Goal: Task Accomplishment & Management: Manage account settings

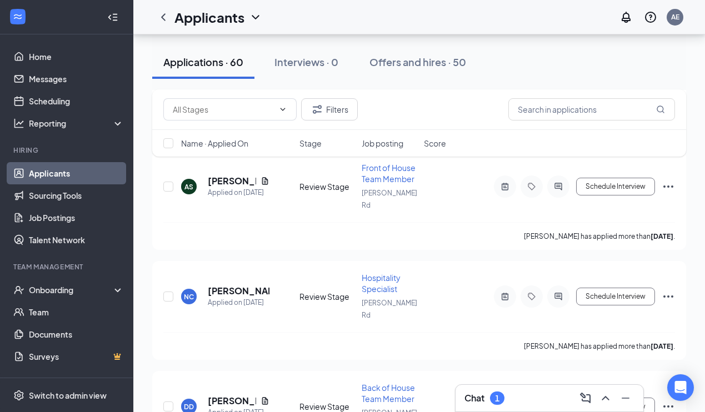
scroll to position [4242, 0]
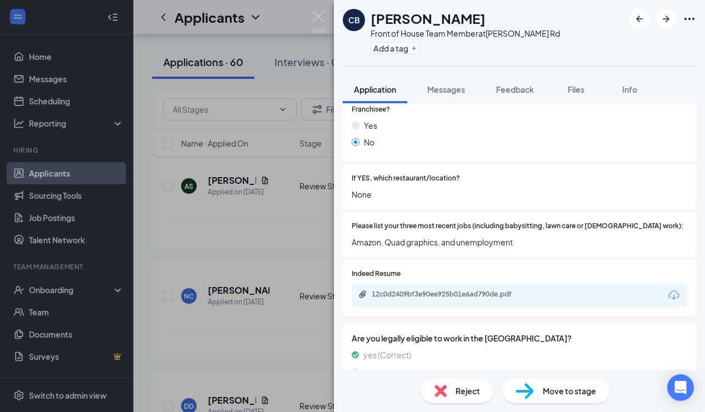
scroll to position [329, 0]
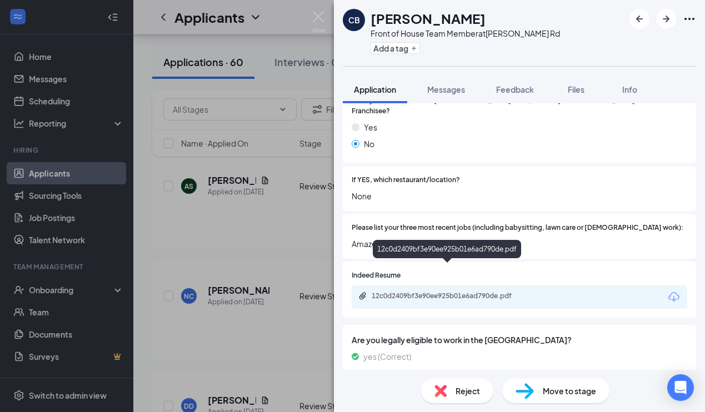
click at [455, 292] on div "12c0d2409bf3e90ee925b01e6ad790de.pdf" at bounding box center [450, 296] width 156 height 9
click at [317, 16] on img at bounding box center [319, 22] width 14 height 22
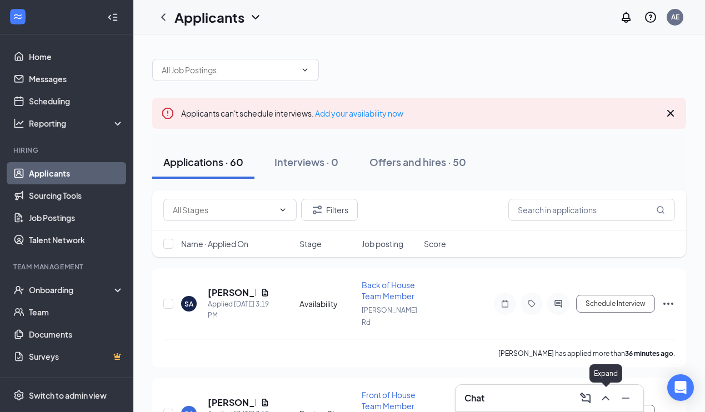
click at [606, 399] on icon "ChevronUp" at bounding box center [605, 398] width 13 height 13
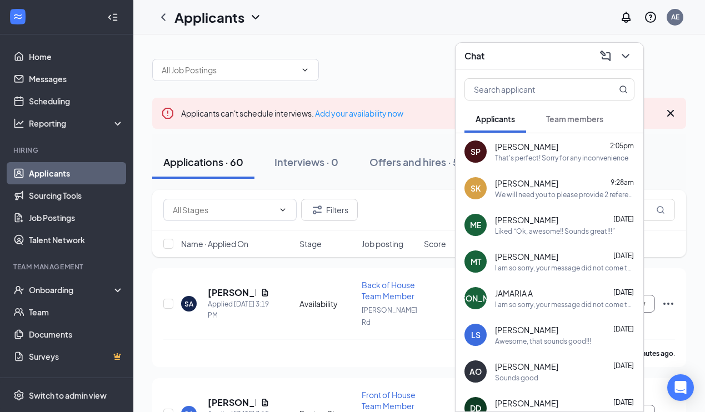
click at [568, 156] on div "That's perfect! Sorry for any inconvenience" at bounding box center [561, 157] width 133 height 9
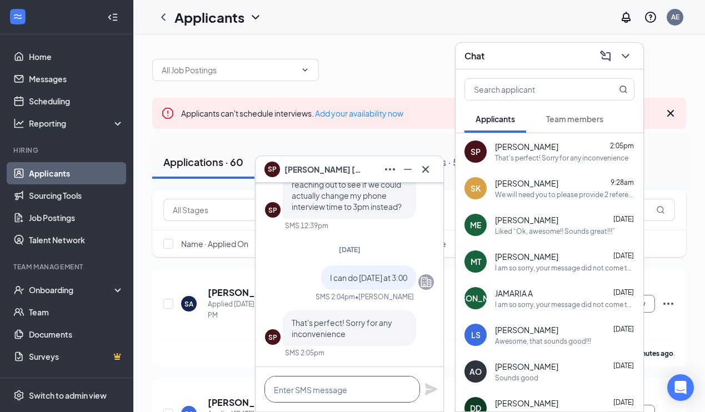
click at [371, 387] on textarea at bounding box center [342, 389] width 156 height 27
type textarea "No inconvenience at all."
click at [426, 388] on icon "Plane" at bounding box center [431, 389] width 12 height 12
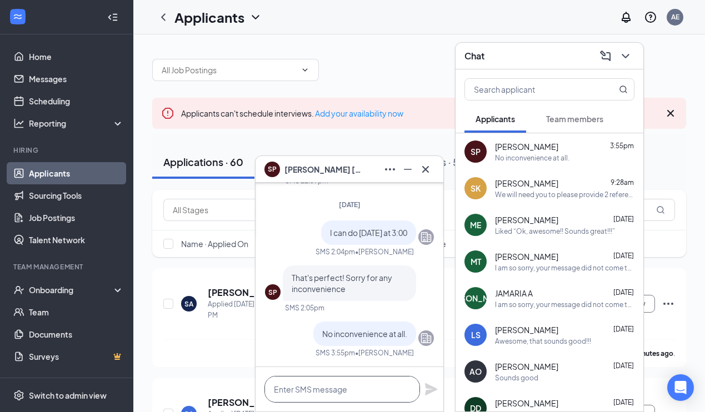
click at [327, 392] on textarea at bounding box center [342, 389] width 156 height 27
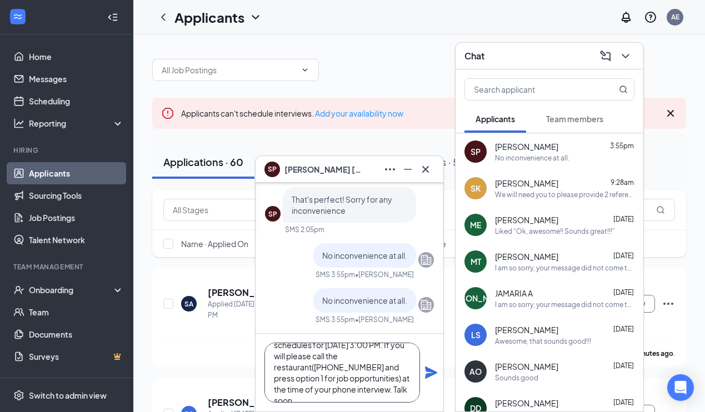
scroll to position [34, 0]
type textarea "I have your phone interview schedules for [DATE] 3:00 PM. If you will please ca…"
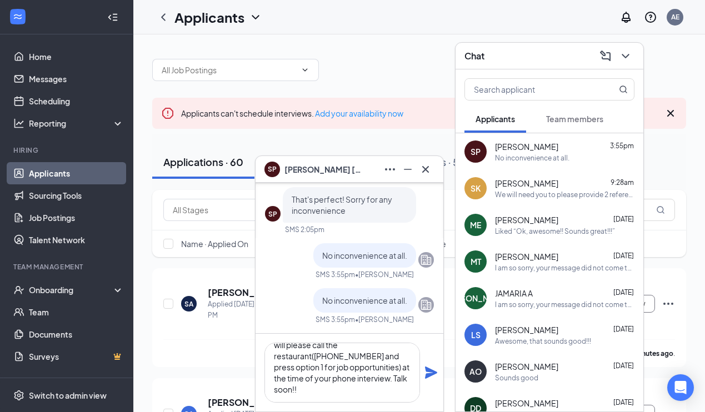
click at [433, 370] on icon "Plane" at bounding box center [430, 372] width 13 height 13
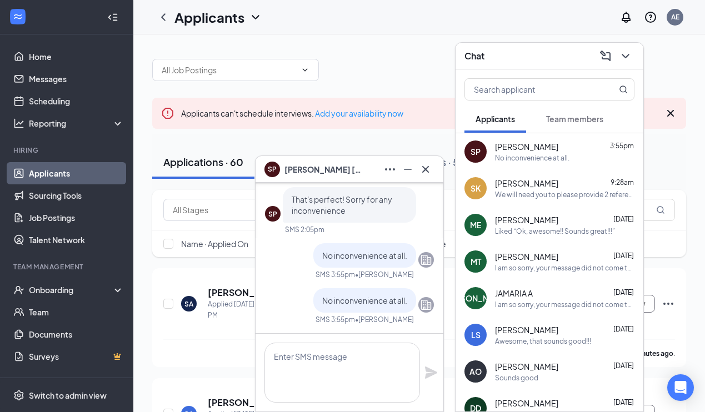
scroll to position [0, 0]
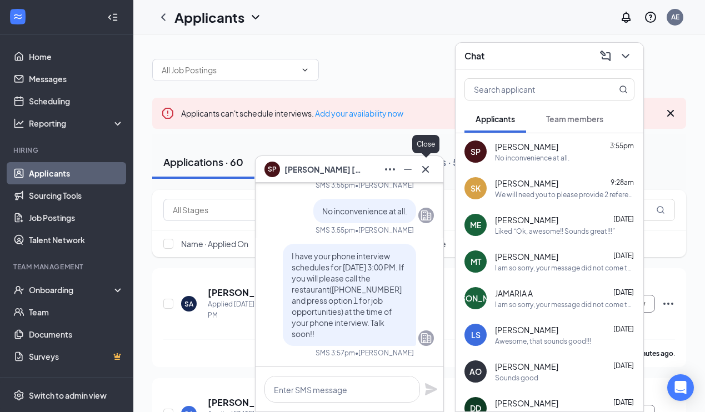
click at [426, 166] on icon "Cross" at bounding box center [425, 169] width 13 height 13
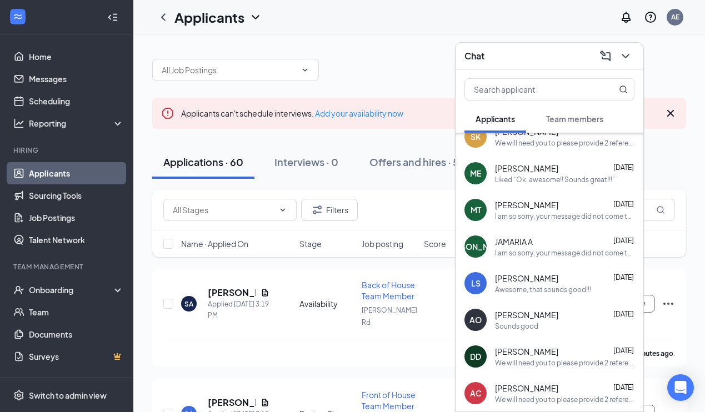
scroll to position [56, 0]
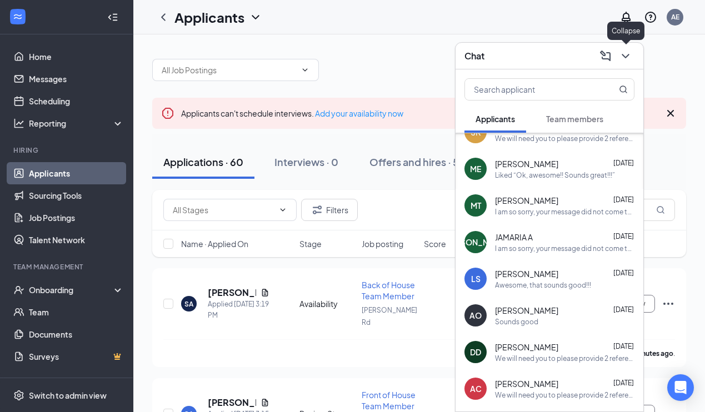
click at [624, 54] on icon "ChevronDown" at bounding box center [625, 55] width 13 height 13
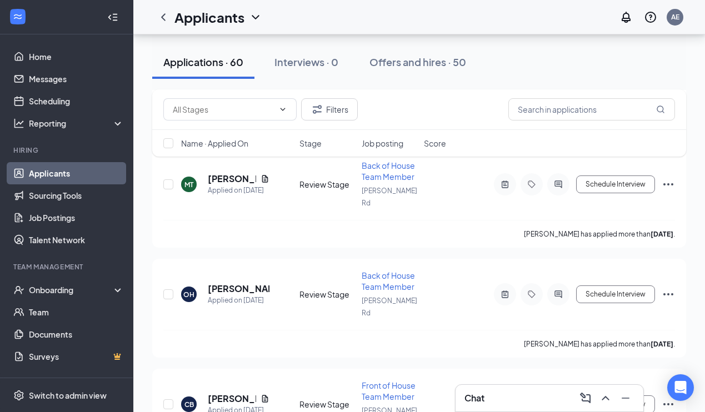
scroll to position [4667, 0]
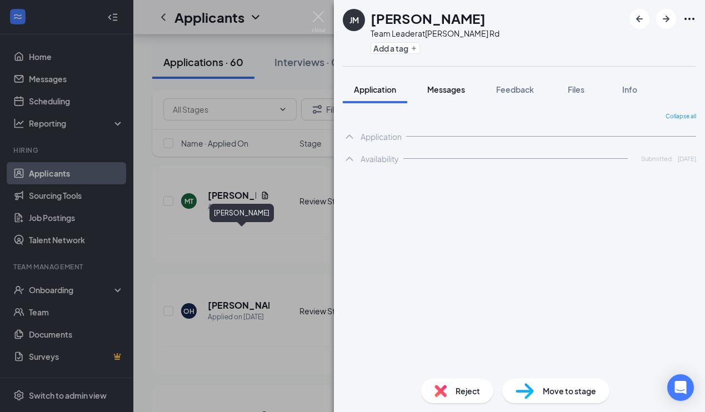
click at [444, 93] on span "Messages" at bounding box center [446, 89] width 38 height 10
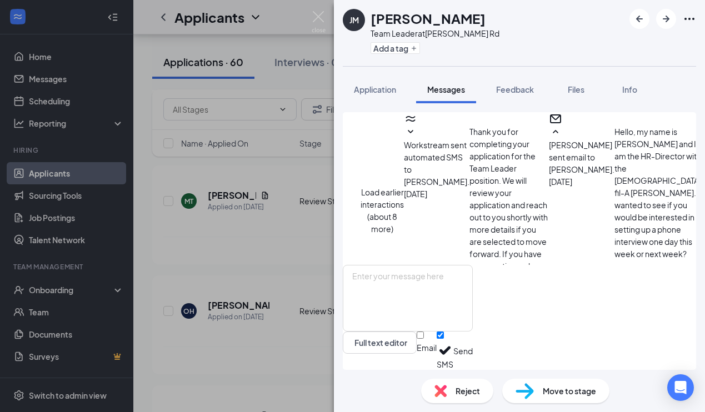
scroll to position [784, 0]
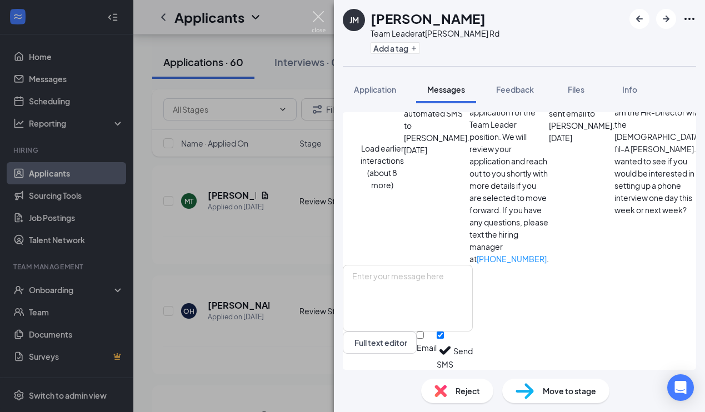
click at [319, 16] on img at bounding box center [319, 22] width 14 height 22
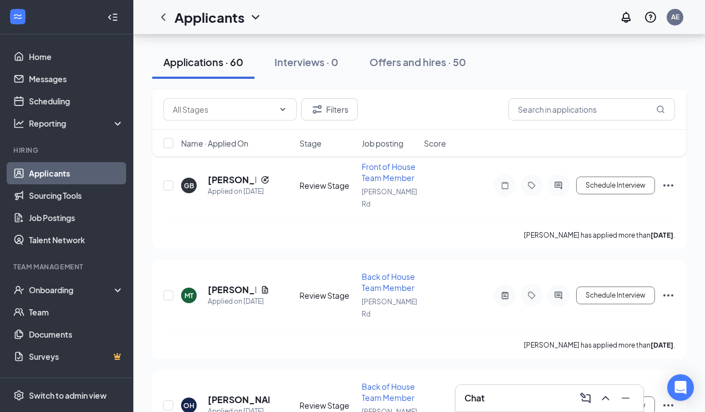
scroll to position [4573, 0]
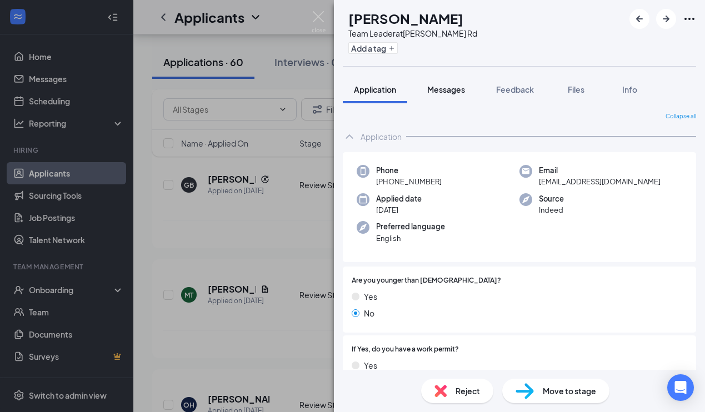
click at [453, 90] on span "Messages" at bounding box center [446, 89] width 38 height 10
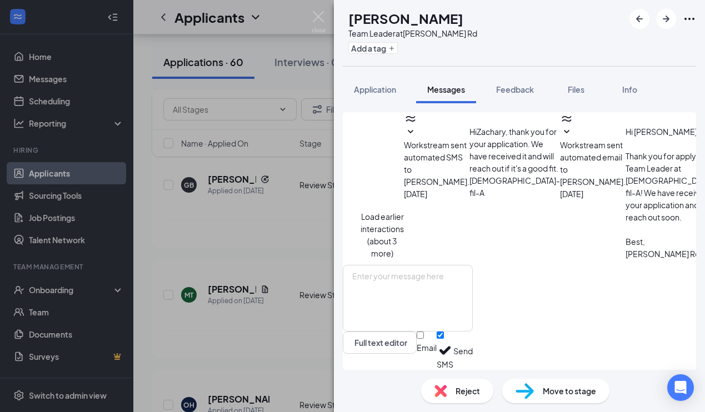
scroll to position [516, 0]
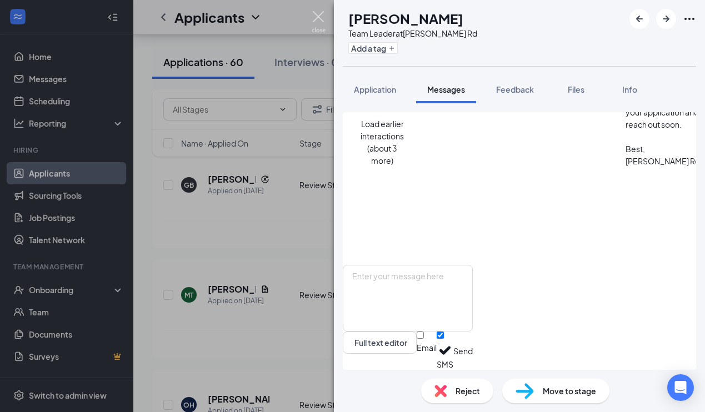
click at [318, 13] on img at bounding box center [319, 22] width 14 height 22
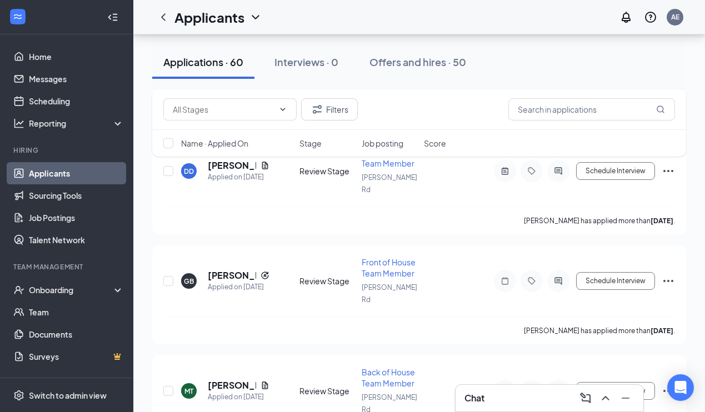
scroll to position [4473, 0]
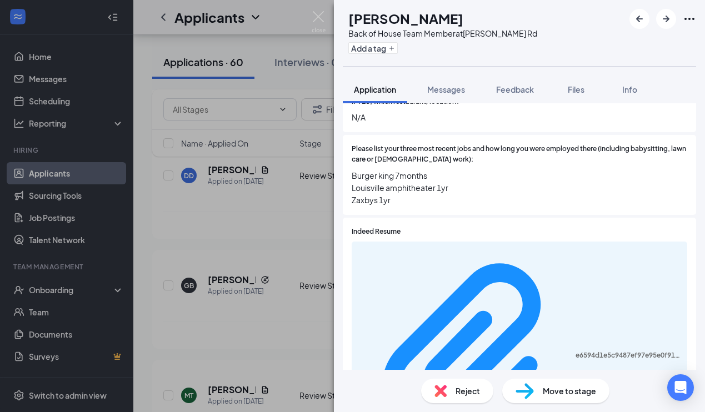
scroll to position [398, 0]
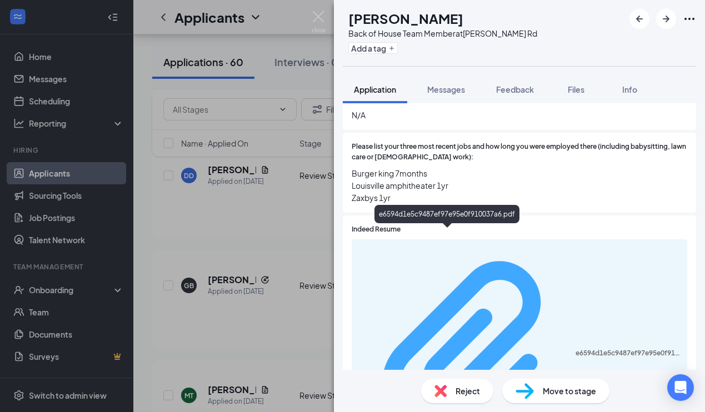
click at [576, 349] on div "e6594d1e5c9487ef97e95e0f910037a6.pdf" at bounding box center [628, 353] width 105 height 9
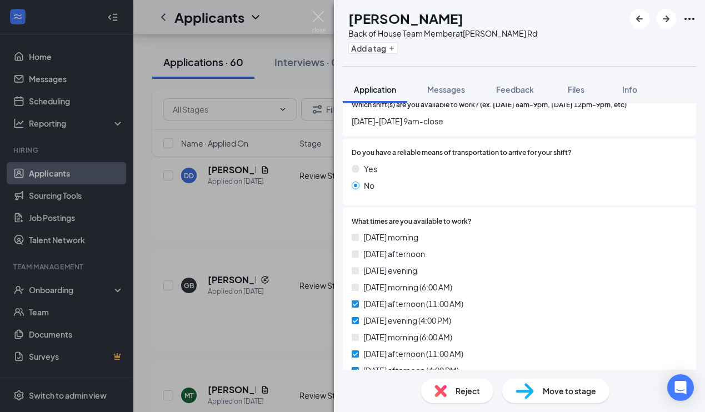
scroll to position [1164, 0]
click at [457, 392] on span "Reject" at bounding box center [468, 391] width 24 height 12
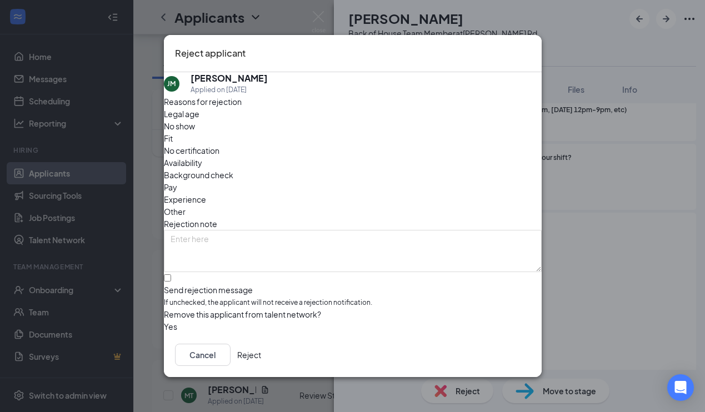
click at [186, 206] on span "Other" at bounding box center [175, 212] width 22 height 12
click at [171, 274] on input "Send rejection message If unchecked, the applicant will not receive a rejection…" at bounding box center [167, 277] width 7 height 7
checkbox input "true"
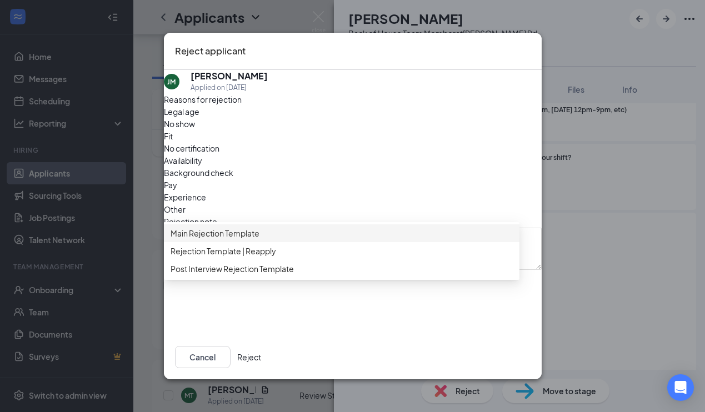
click at [223, 236] on span "Main Rejection Template" at bounding box center [215, 233] width 89 height 12
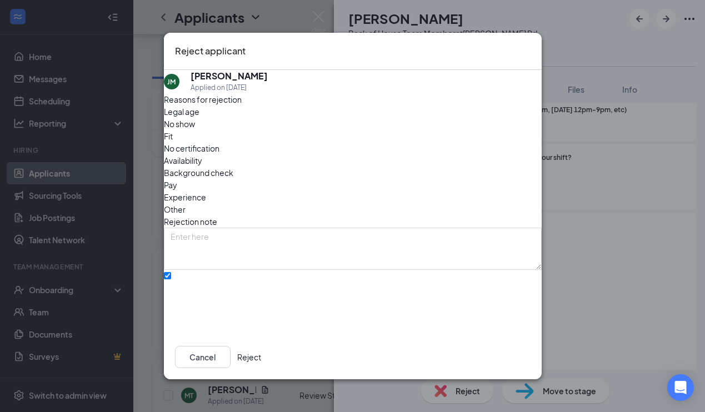
click at [261, 354] on button "Reject" at bounding box center [249, 357] width 24 height 22
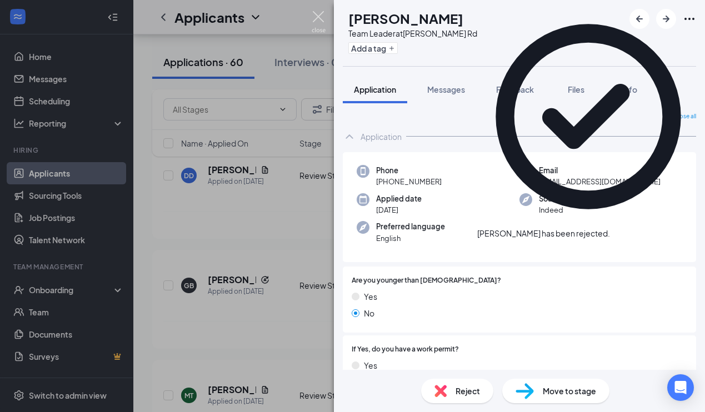
click at [318, 17] on img at bounding box center [319, 22] width 14 height 22
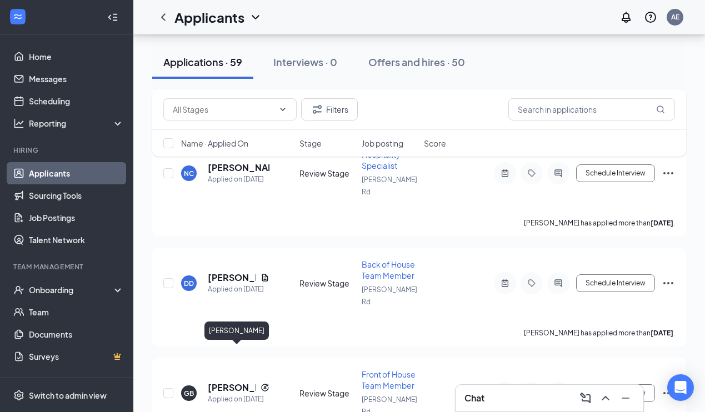
scroll to position [4365, 0]
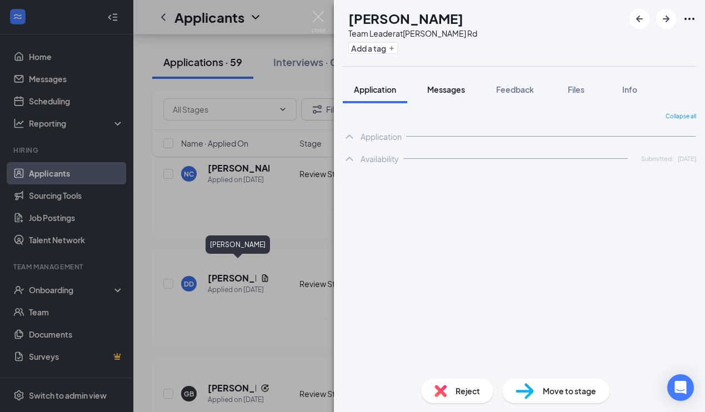
click at [449, 90] on span "Messages" at bounding box center [446, 89] width 38 height 10
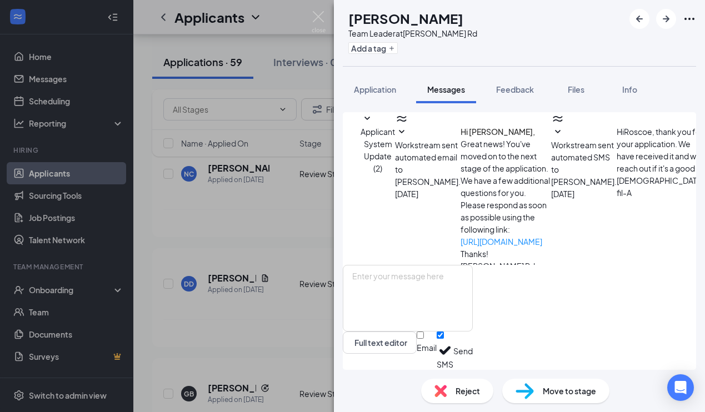
scroll to position [182, 0]
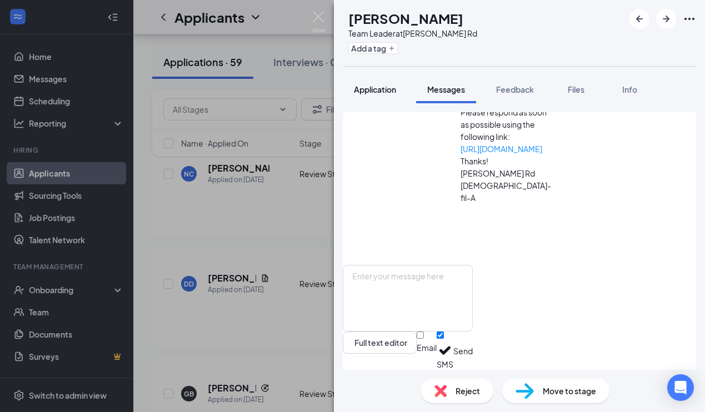
click at [386, 89] on span "Application" at bounding box center [375, 89] width 42 height 10
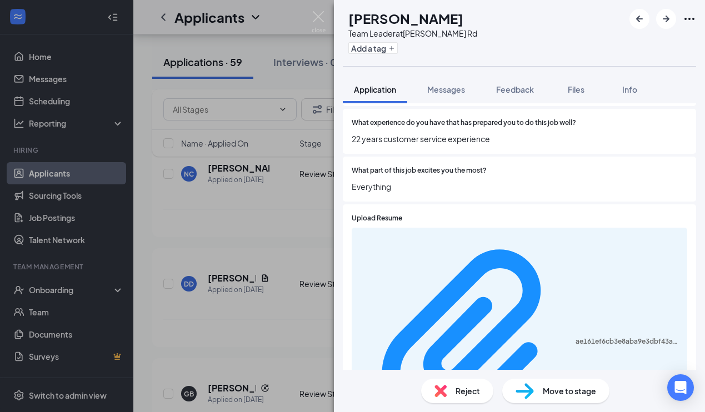
scroll to position [635, 0]
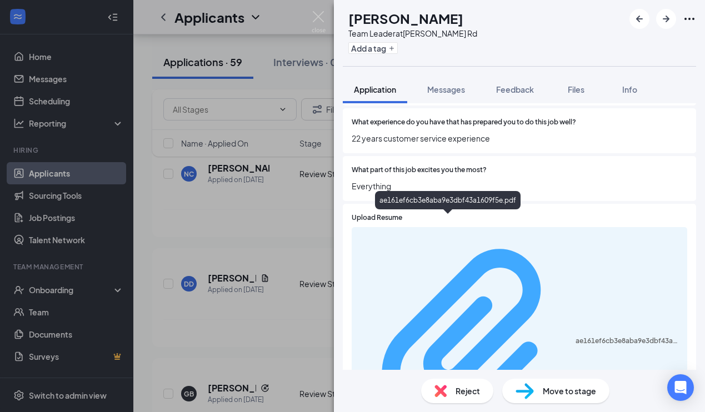
click at [576, 337] on div "ae161ef6cb3e8aba9e3dbf43a1609f5e.pdf" at bounding box center [628, 341] width 105 height 9
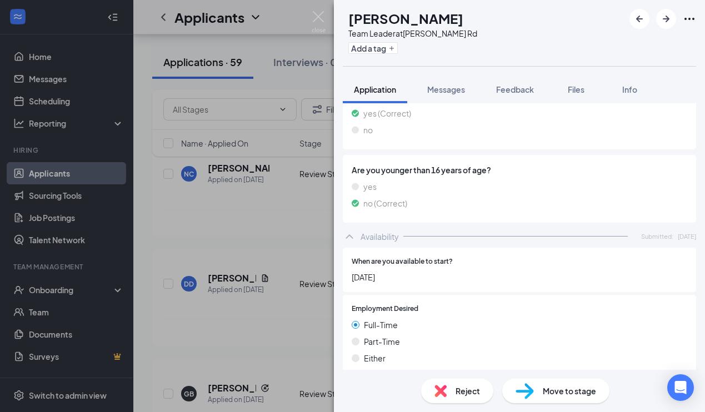
scroll to position [1026, 0]
click at [457, 396] on span "Reject" at bounding box center [468, 391] width 24 height 12
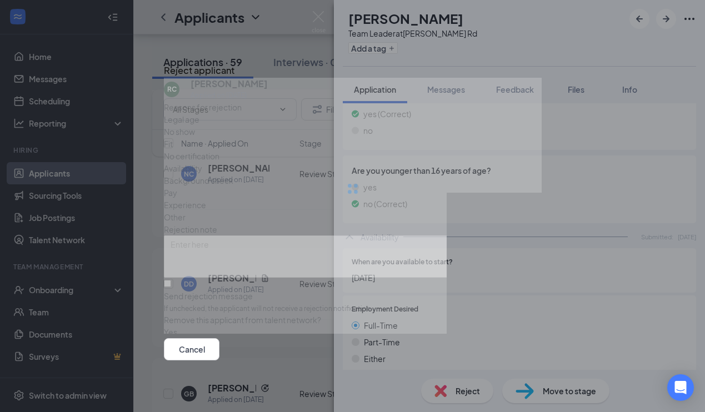
scroll to position [1021, 0]
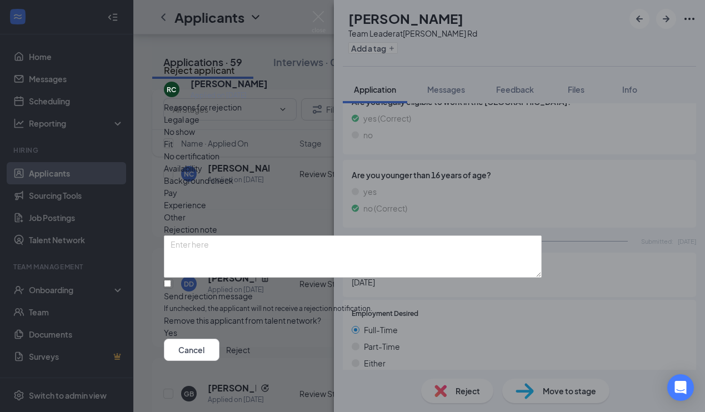
click at [186, 211] on span "Other" at bounding box center [175, 217] width 22 height 12
click at [171, 280] on input "Send rejection message If unchecked, the applicant will not receive a rejection…" at bounding box center [167, 283] width 7 height 7
checkbox input "true"
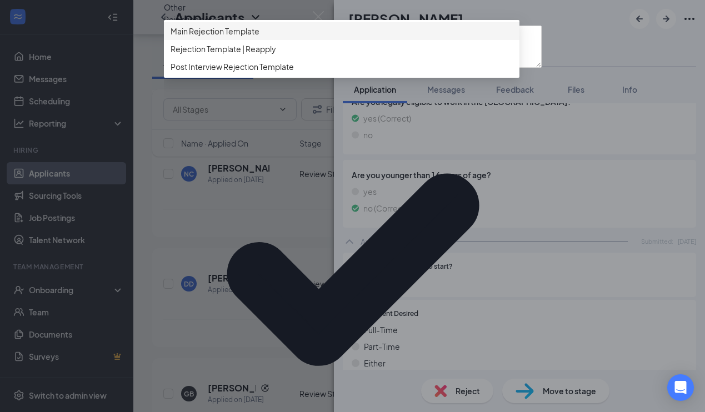
click at [259, 37] on span "Main Rejection Template" at bounding box center [215, 31] width 89 height 12
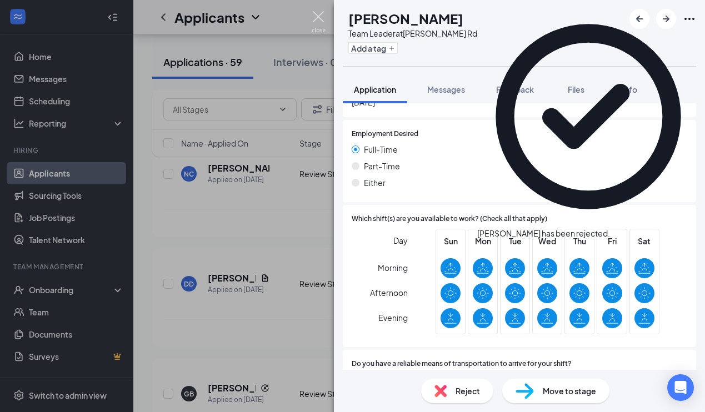
click at [319, 17] on img at bounding box center [319, 22] width 14 height 22
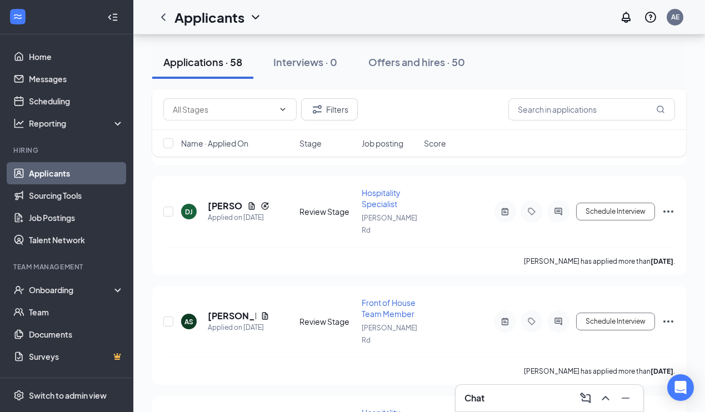
scroll to position [4094, 0]
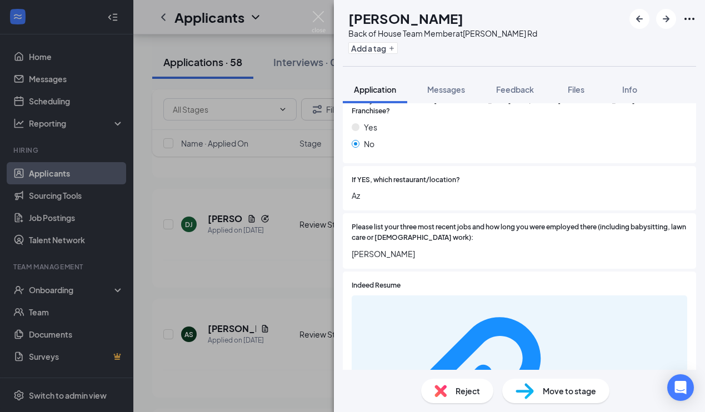
scroll to position [319, 0]
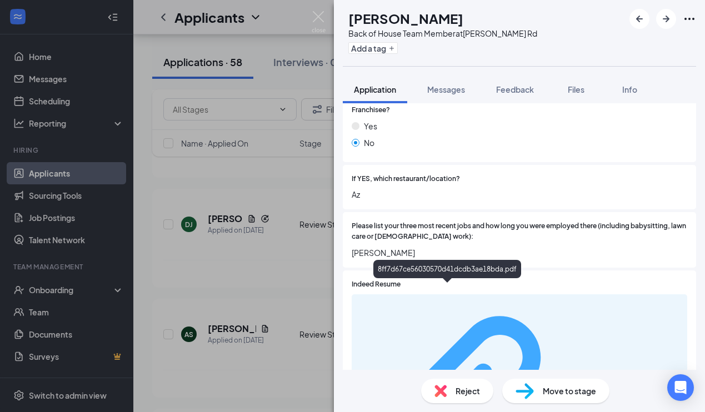
click at [576, 404] on div "8ff7d67ce56030570d41dcdb3ae18bda.pdf" at bounding box center [628, 408] width 105 height 9
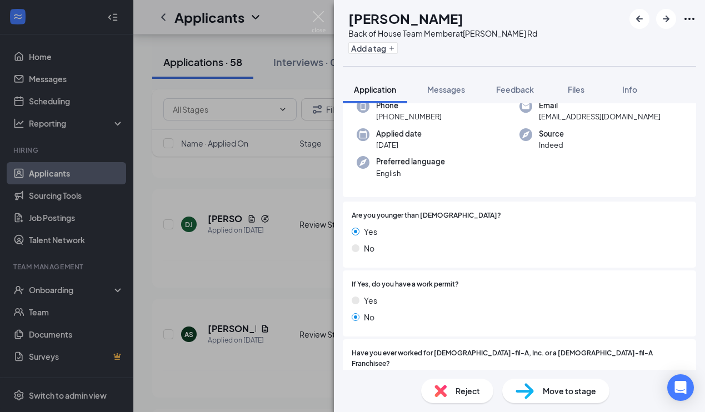
scroll to position [58, 0]
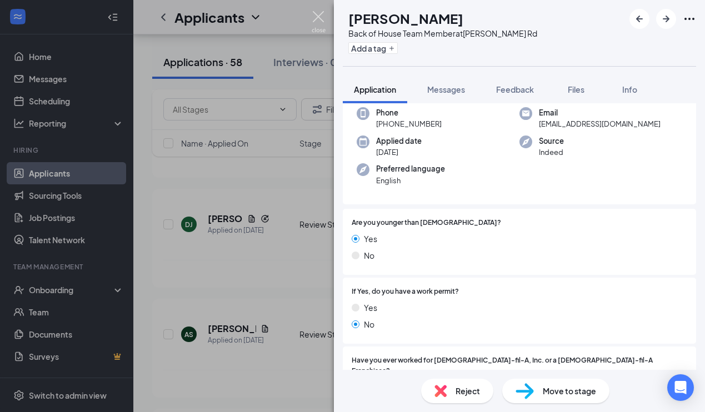
click at [321, 15] on img at bounding box center [319, 22] width 14 height 22
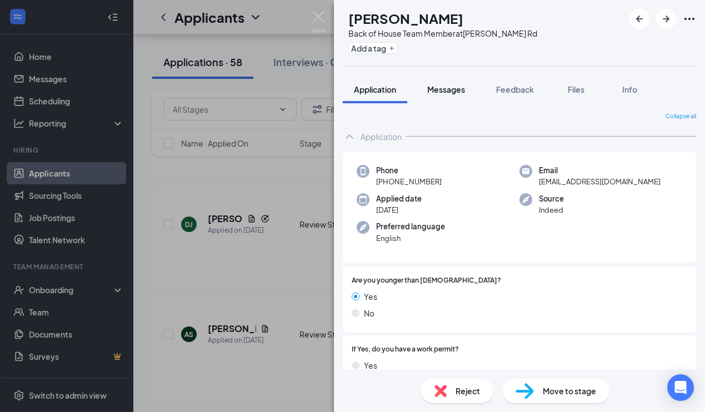
click at [449, 87] on span "Messages" at bounding box center [446, 89] width 38 height 10
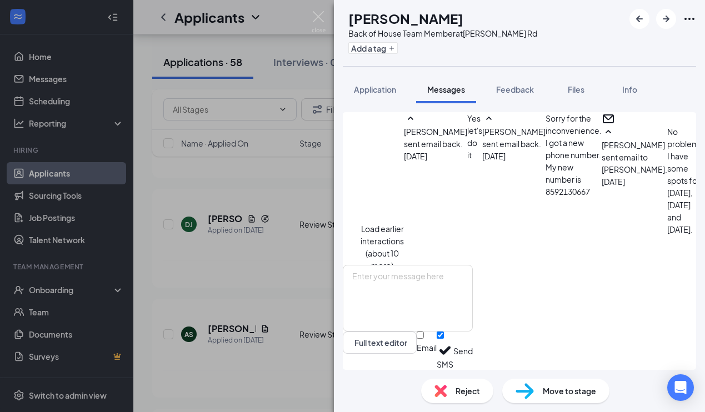
scroll to position [669, 0]
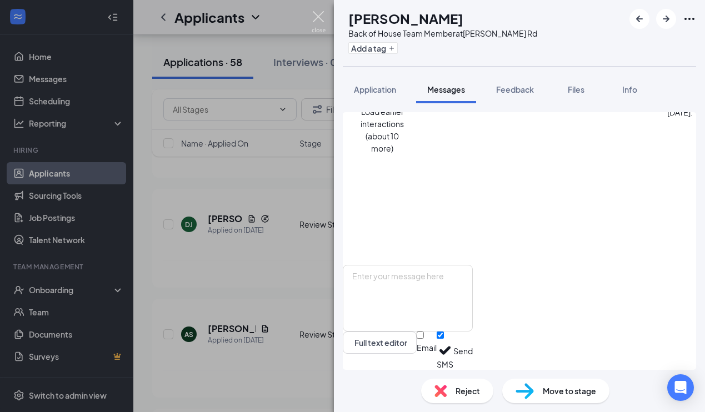
click at [316, 11] on img at bounding box center [319, 22] width 14 height 22
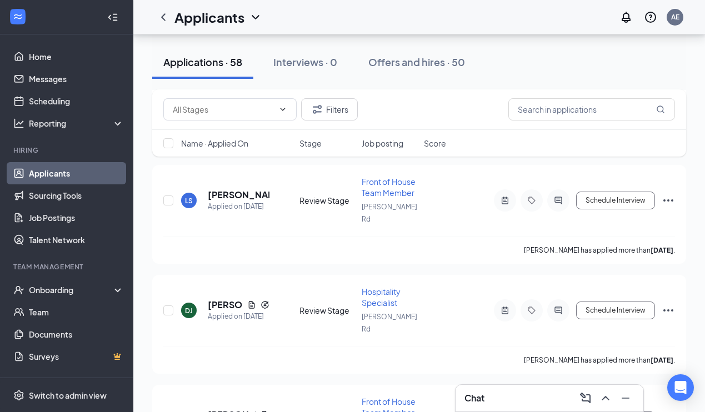
scroll to position [3958, 0]
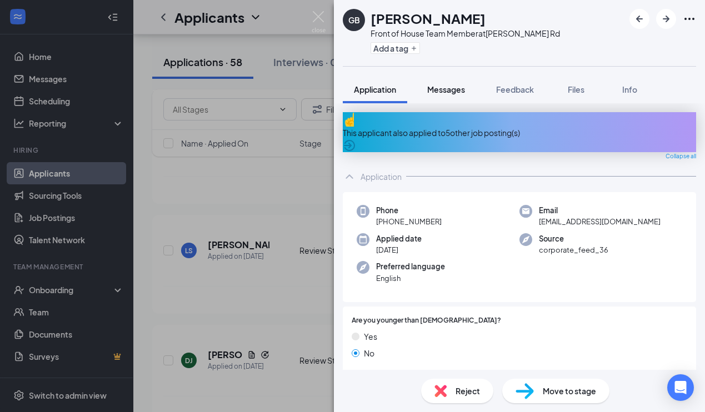
click at [450, 89] on span "Messages" at bounding box center [446, 89] width 38 height 10
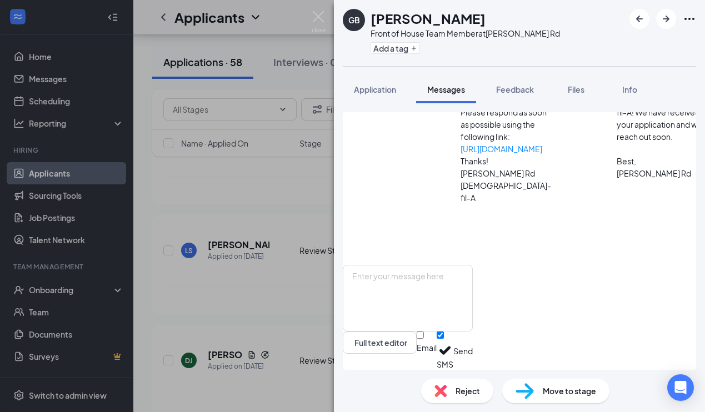
scroll to position [182, 0]
click at [381, 92] on span "Application" at bounding box center [375, 89] width 42 height 10
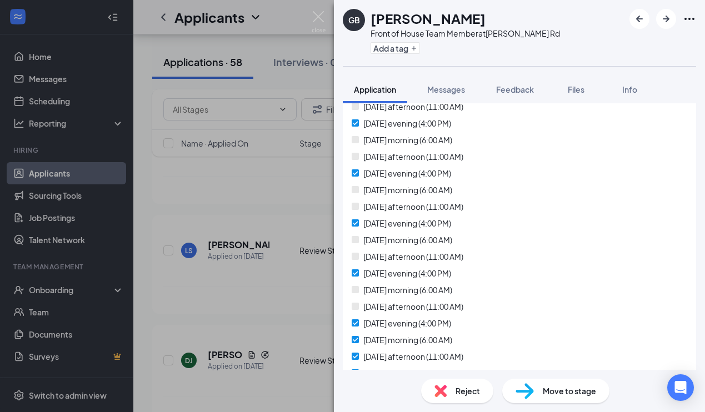
scroll to position [1198, 0]
click at [462, 389] on span "Reject" at bounding box center [468, 391] width 24 height 12
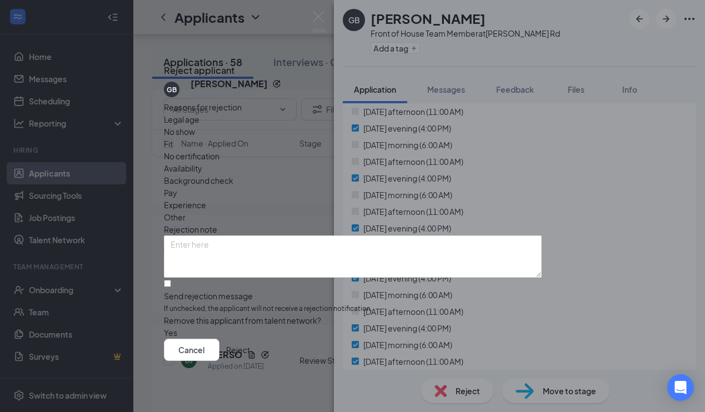
click at [186, 211] on span "Other" at bounding box center [175, 217] width 22 height 12
click at [171, 280] on input "Send rejection message If unchecked, the applicant will not receive a rejection…" at bounding box center [167, 283] width 7 height 7
checkbox input "true"
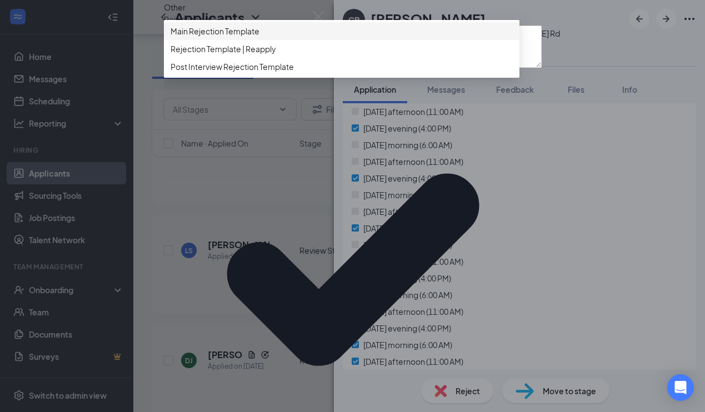
click at [247, 37] on span "Main Rejection Template" at bounding box center [215, 31] width 89 height 12
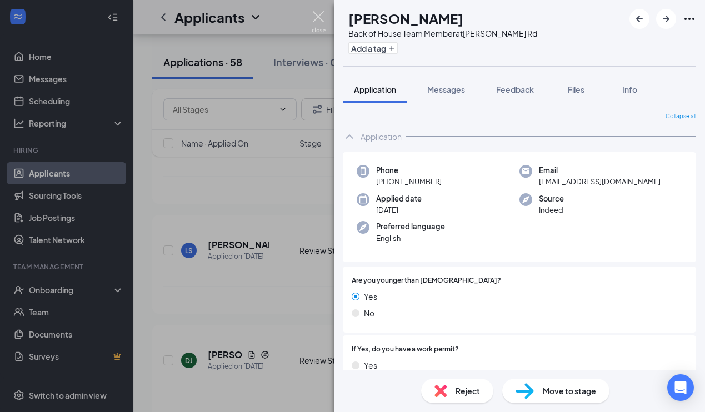
click at [318, 15] on img at bounding box center [319, 22] width 14 height 22
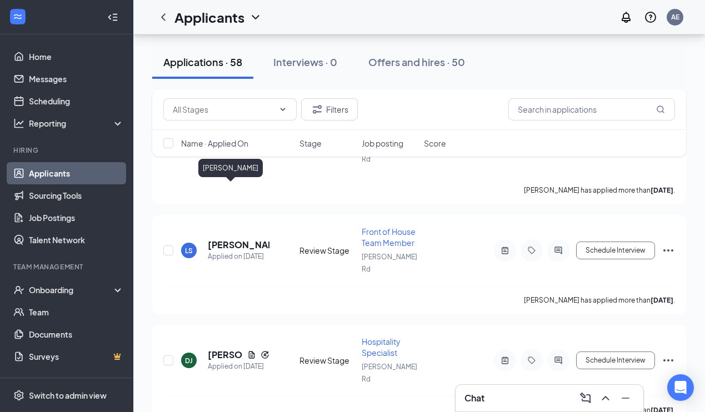
scroll to position [3746, 0]
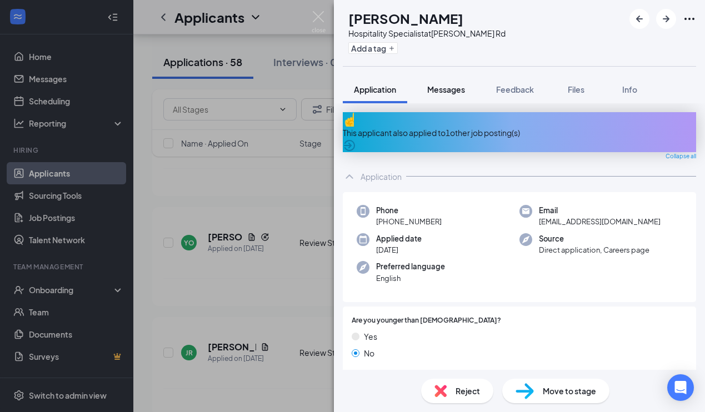
click at [451, 89] on span "Messages" at bounding box center [446, 89] width 38 height 10
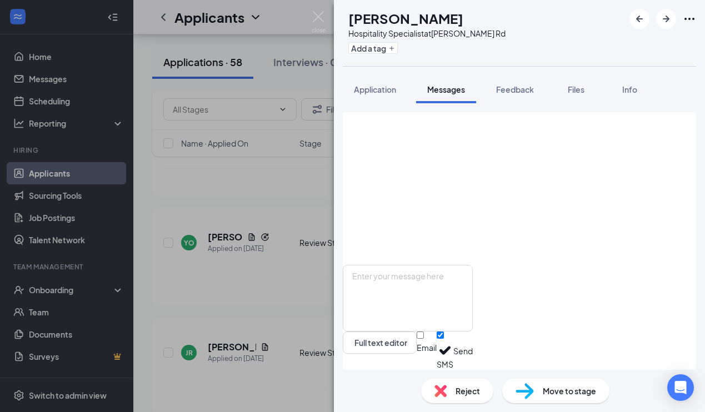
scroll to position [778, 0]
click at [463, 389] on span "Reject" at bounding box center [468, 391] width 24 height 12
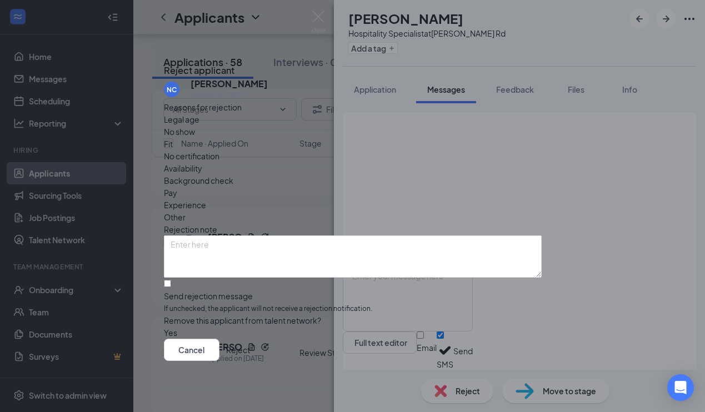
click at [186, 211] on span "Other" at bounding box center [175, 217] width 22 height 12
click at [183, 291] on div at bounding box center [353, 291] width 378 height 0
click at [171, 280] on input "Send rejection message If unchecked, the applicant will not receive a rejection…" at bounding box center [167, 283] width 7 height 7
checkbox input "true"
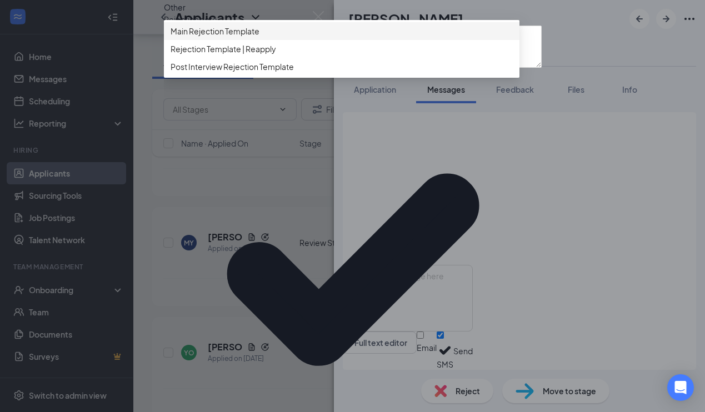
click at [219, 37] on span "Main Rejection Template" at bounding box center [215, 31] width 89 height 12
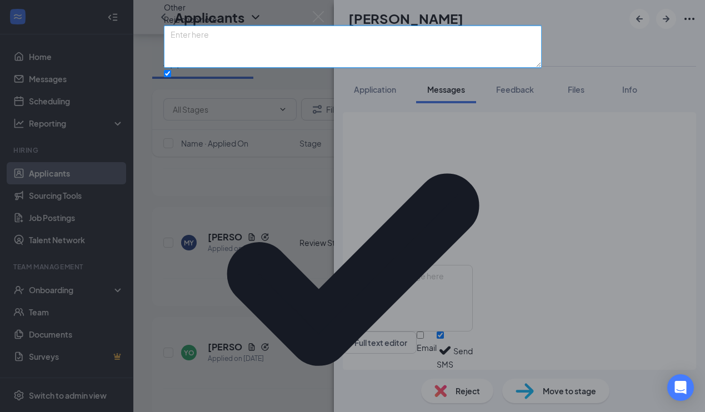
click at [211, 68] on textarea at bounding box center [353, 47] width 378 height 42
type textarea "Did not call for our scheduled interview"
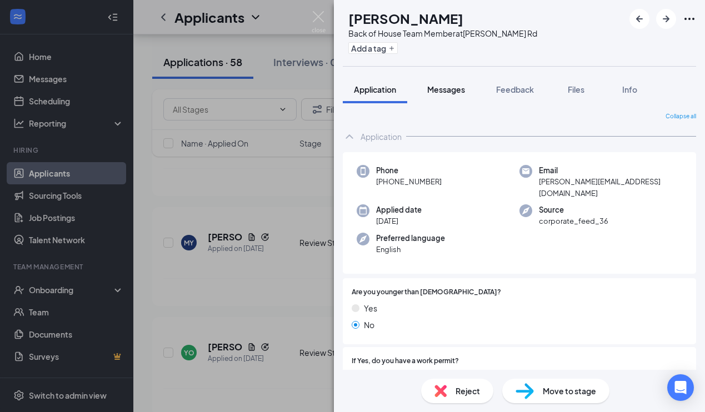
click at [448, 89] on span "Messages" at bounding box center [446, 89] width 38 height 10
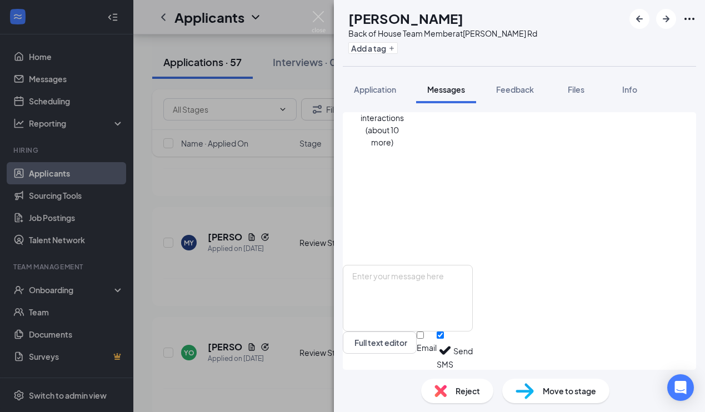
scroll to position [622, 0]
click at [462, 387] on span "Reject" at bounding box center [468, 391] width 24 height 12
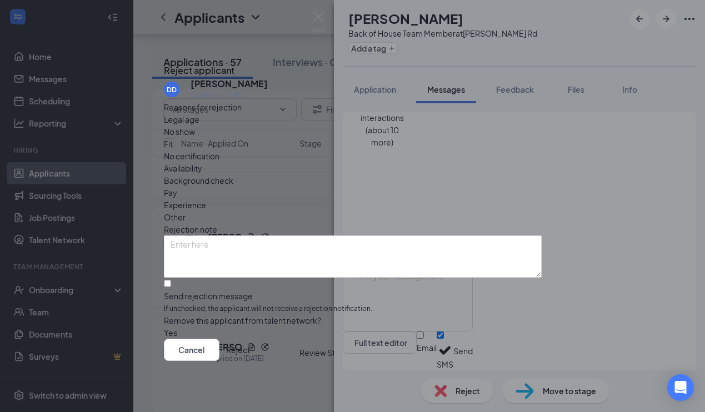
click at [250, 352] on button "Reject" at bounding box center [238, 350] width 24 height 22
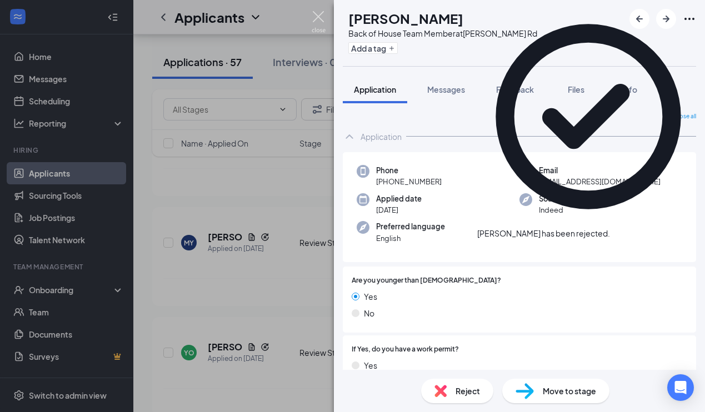
click at [321, 17] on img at bounding box center [319, 22] width 14 height 22
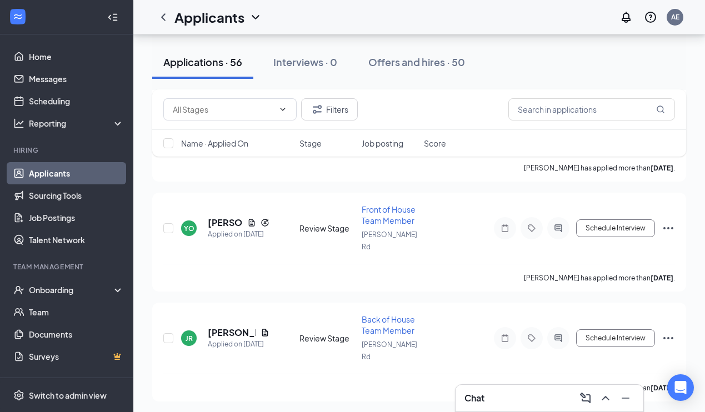
scroll to position [3877, 0]
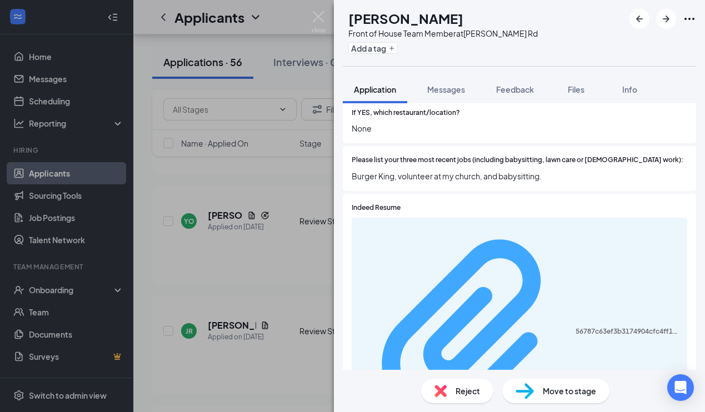
scroll to position [422, 0]
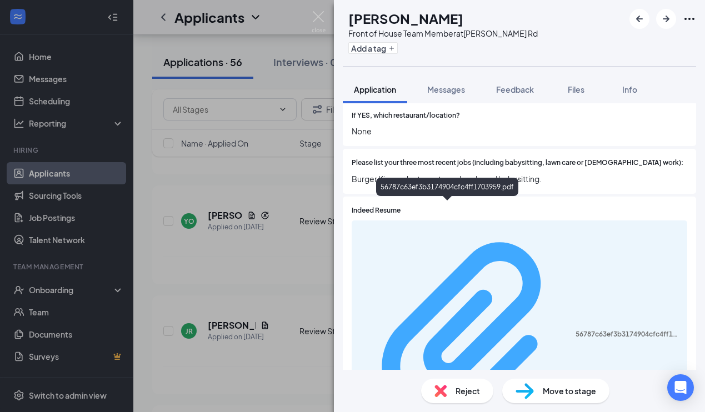
click at [576, 330] on div "56787c63ef3b3174904cfc4ff1703959.pdf" at bounding box center [628, 334] width 105 height 9
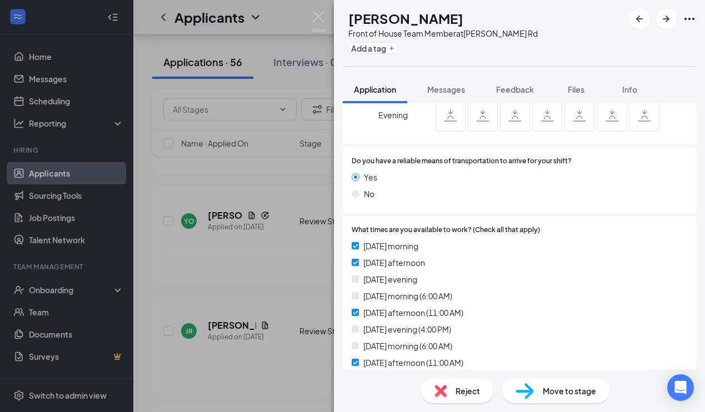
scroll to position [1258, 0]
click at [320, 18] on img at bounding box center [319, 22] width 14 height 22
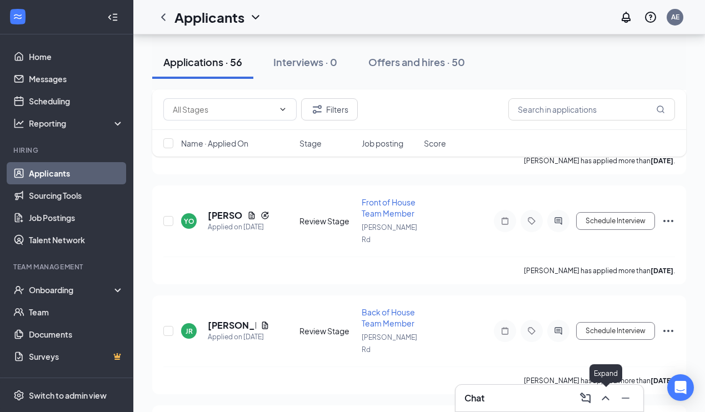
click at [606, 396] on icon "ChevronUp" at bounding box center [605, 398] width 13 height 13
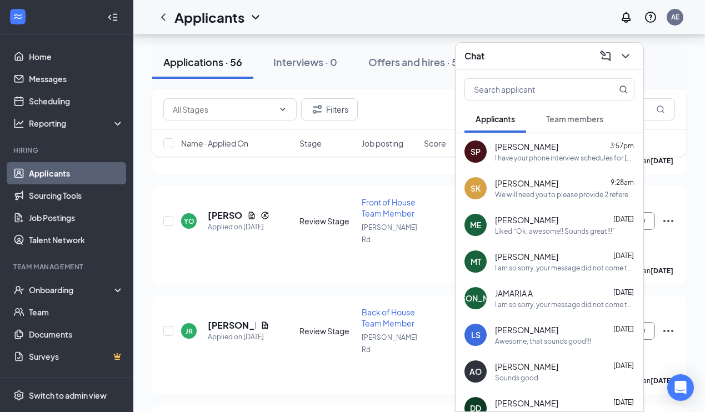
click at [546, 151] on span "[PERSON_NAME]" at bounding box center [526, 146] width 63 height 11
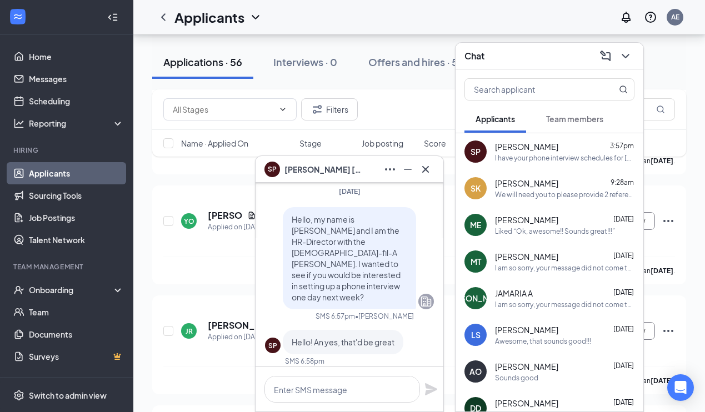
scroll to position [-1275, 0]
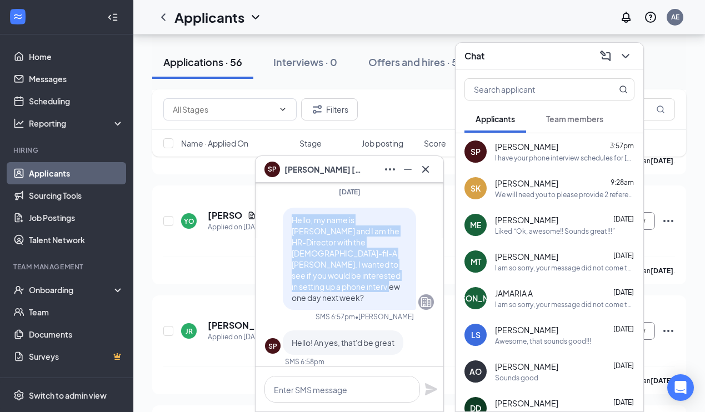
drag, startPoint x: 292, startPoint y: 219, endPoint x: 384, endPoint y: 273, distance: 106.3
click at [384, 273] on p "Hello, my name is [PERSON_NAME] and I am the HR-Director with the [DEMOGRAPHIC_…" at bounding box center [350, 258] width 116 height 89
copy span "Hello, my name is [PERSON_NAME] and I am the HR-Director with the [DEMOGRAPHIC_…"
click at [426, 168] on icon "Cross" at bounding box center [425, 169] width 13 height 13
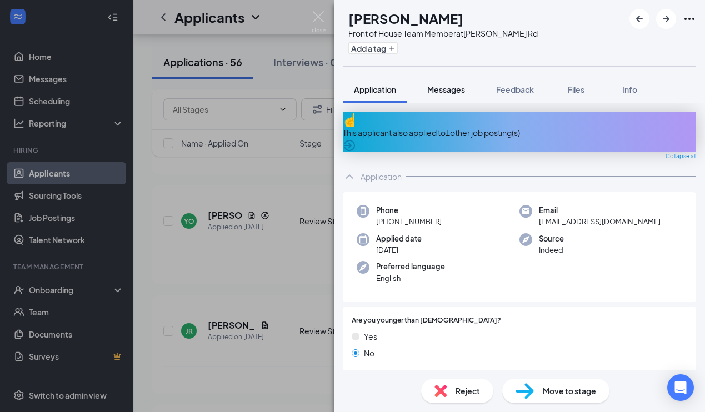
click at [448, 91] on span "Messages" at bounding box center [446, 89] width 38 height 10
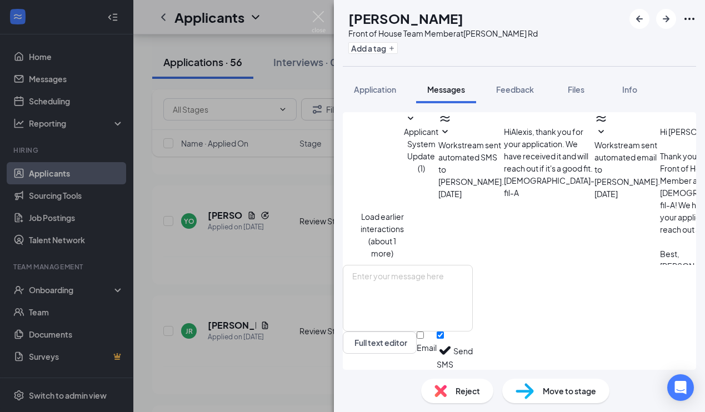
scroll to position [422, 0]
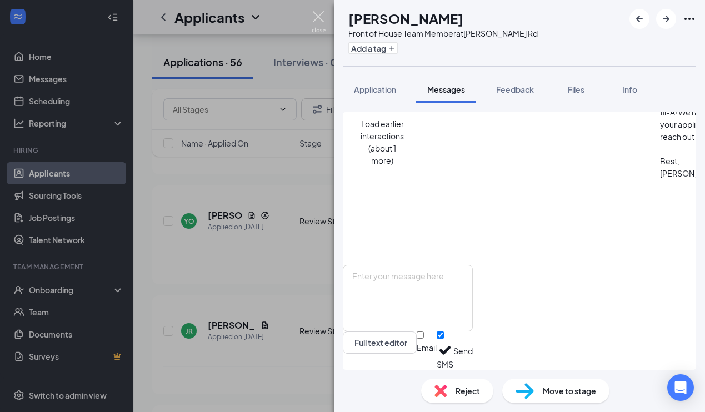
click at [318, 18] on img at bounding box center [319, 22] width 14 height 22
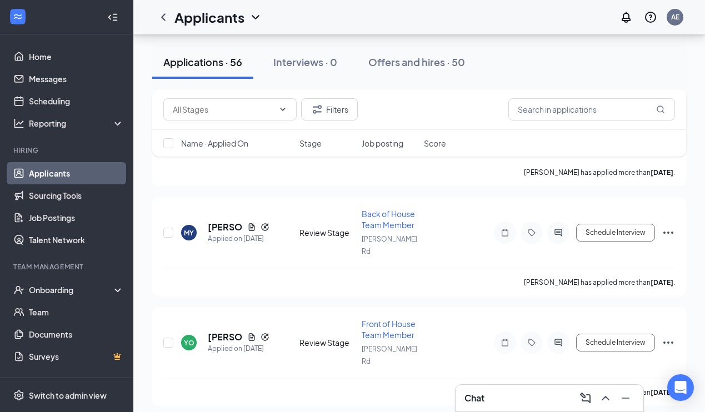
scroll to position [3705, 0]
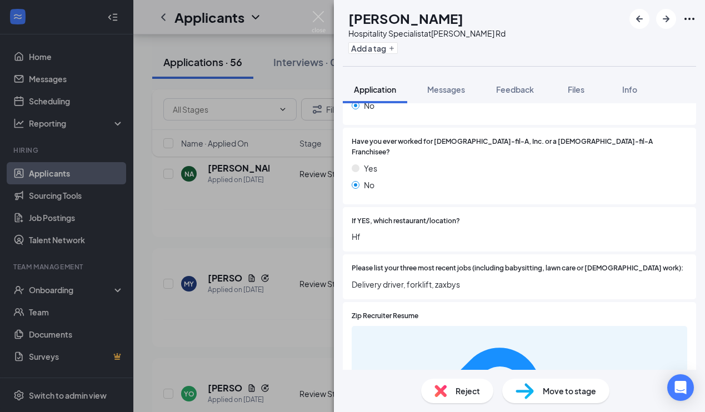
scroll to position [317, 0]
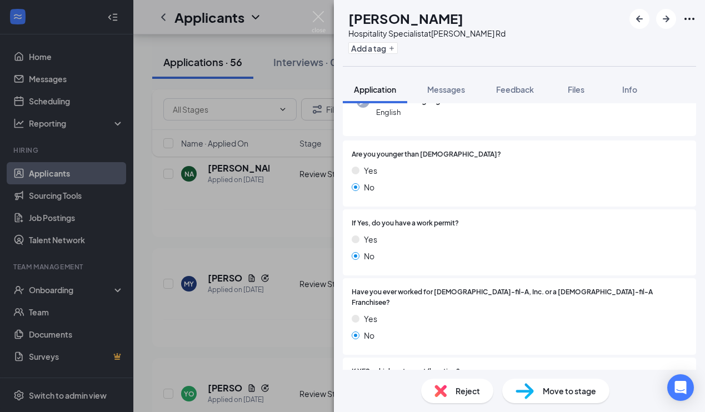
scroll to position [164, 0]
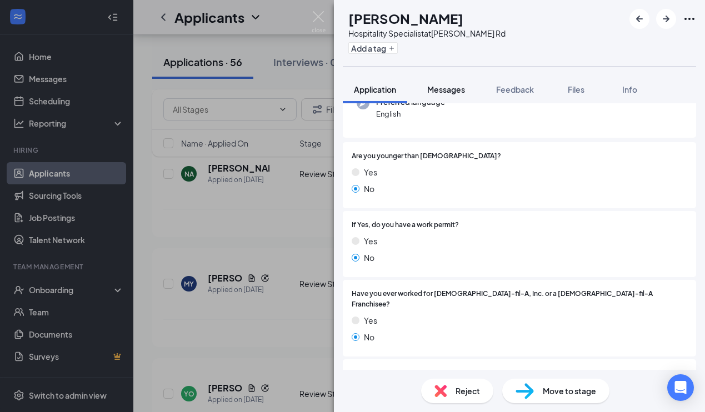
click at [444, 89] on span "Messages" at bounding box center [446, 89] width 38 height 10
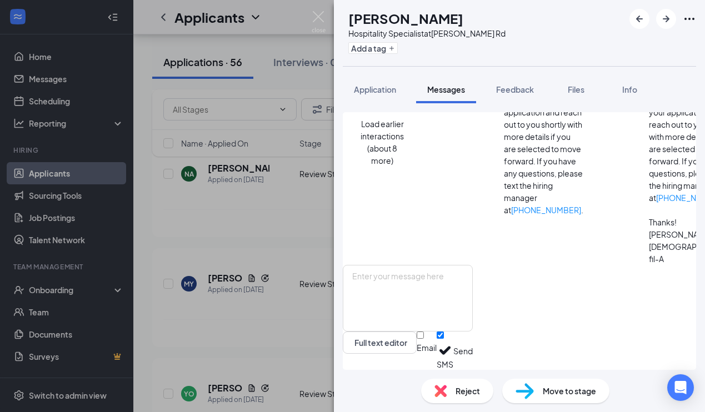
scroll to position [543, 0]
click at [316, 16] on img at bounding box center [319, 22] width 14 height 22
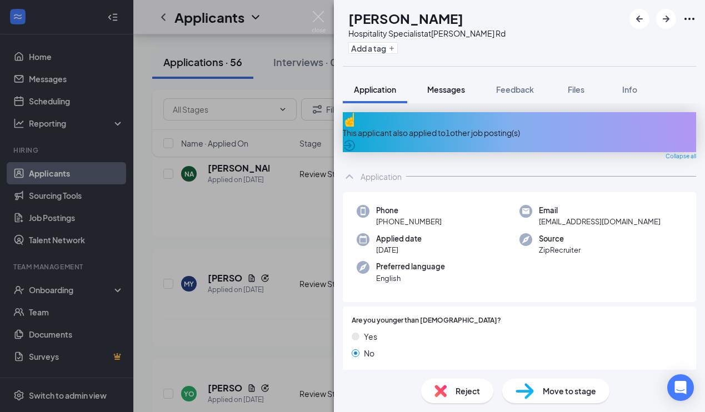
click at [441, 89] on span "Messages" at bounding box center [446, 89] width 38 height 10
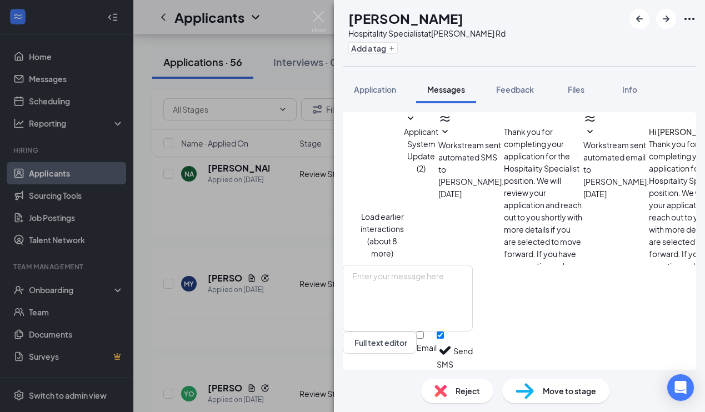
scroll to position [543, 0]
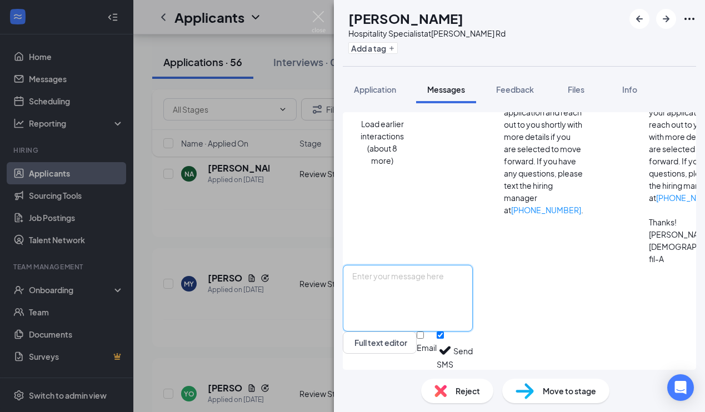
click at [417, 282] on textarea at bounding box center [408, 298] width 130 height 67
type textarea "Any of those times work for you?"
click at [437, 342] on div at bounding box center [427, 342] width 20 height 0
click at [424, 339] on input "Email" at bounding box center [420, 335] width 7 height 7
checkbox input "true"
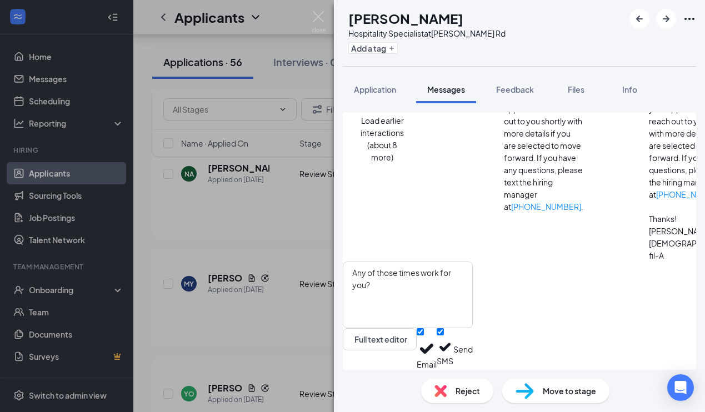
click at [473, 351] on button "Send" at bounding box center [462, 349] width 19 height 42
click at [320, 16] on img at bounding box center [319, 22] width 14 height 22
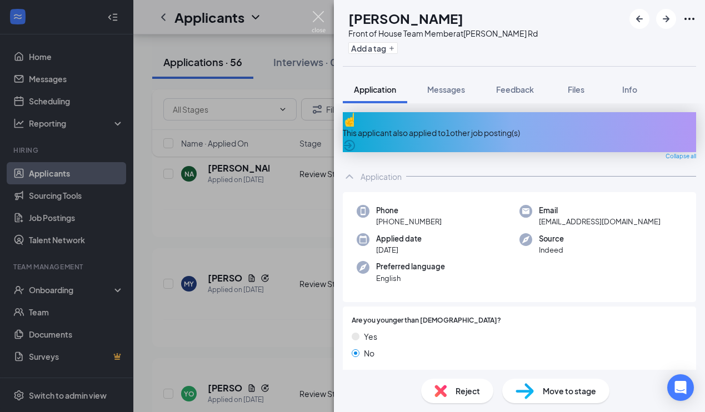
click at [320, 17] on img at bounding box center [319, 22] width 14 height 22
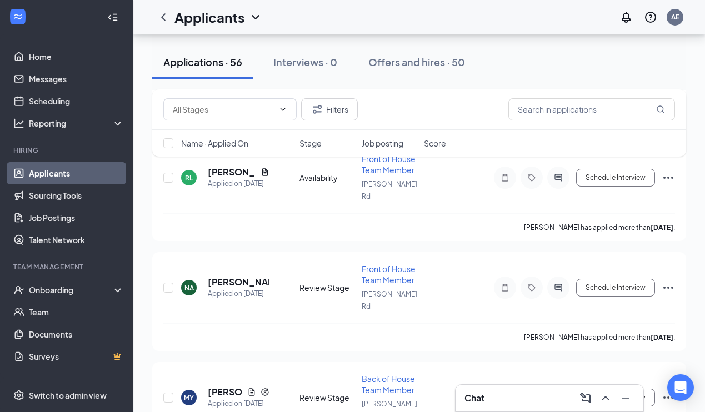
scroll to position [3517, 0]
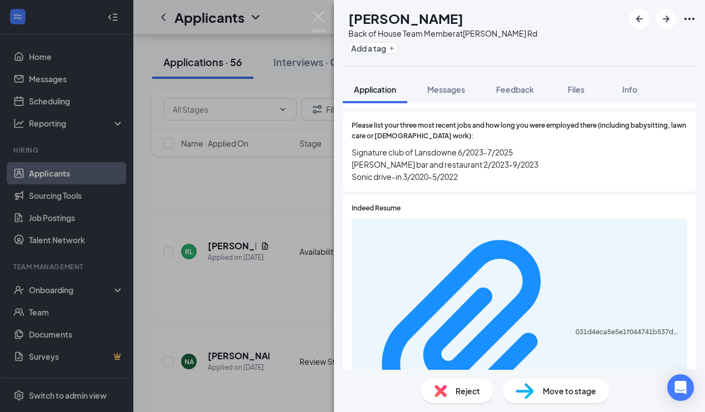
scroll to position [420, 0]
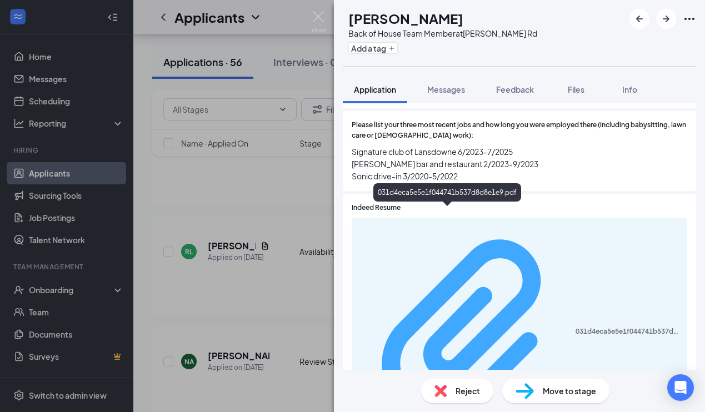
click at [576, 327] on div "031d4eca5e5e1f044741b537d8d8e1e9.pdf" at bounding box center [628, 331] width 105 height 9
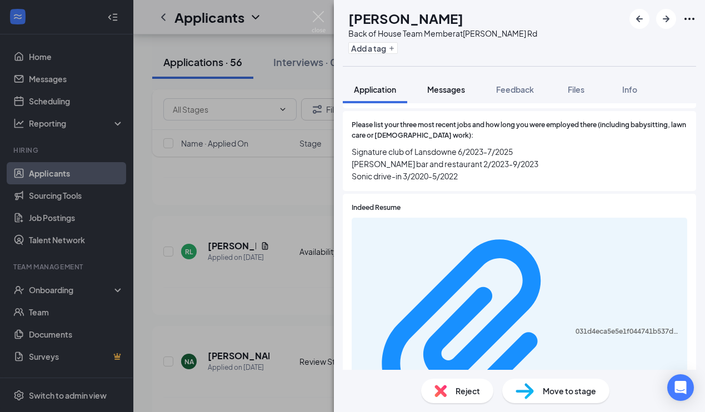
click at [447, 87] on span "Messages" at bounding box center [446, 89] width 38 height 10
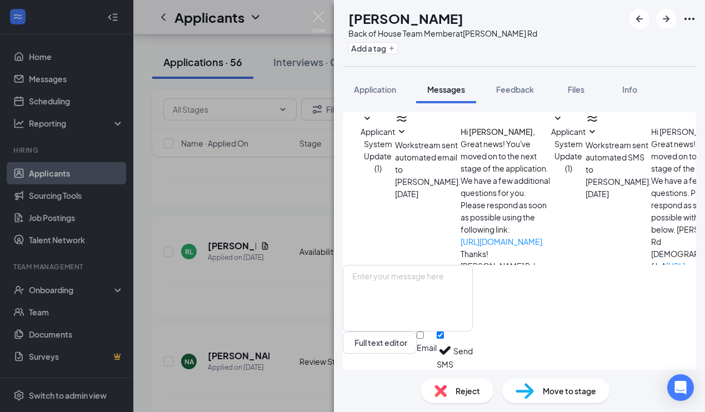
scroll to position [162, 0]
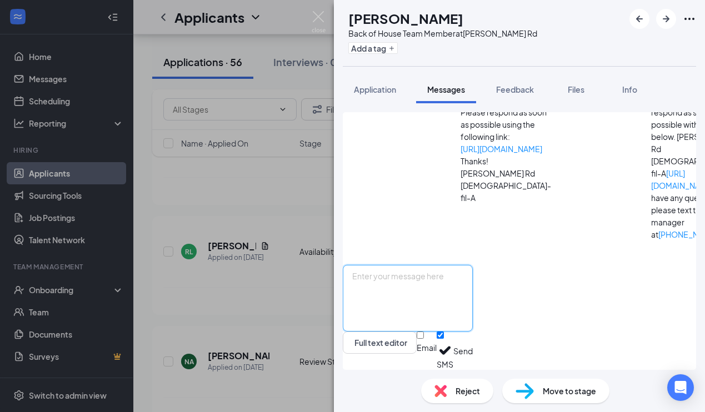
click at [427, 279] on textarea at bounding box center [408, 298] width 130 height 67
paste textarea "Hello, my name is [PERSON_NAME] and I am the HR-Director with the [DEMOGRAPHIC_…"
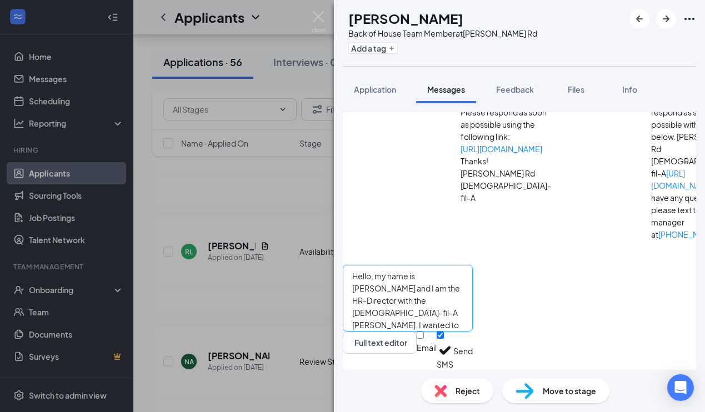
type textarea "Hello, my name is [PERSON_NAME] and I am the HR-Director with the [DEMOGRAPHIC_…"
click at [437, 342] on div at bounding box center [427, 342] width 20 height 0
click at [424, 339] on input "Email" at bounding box center [420, 335] width 7 height 7
checkbox input "true"
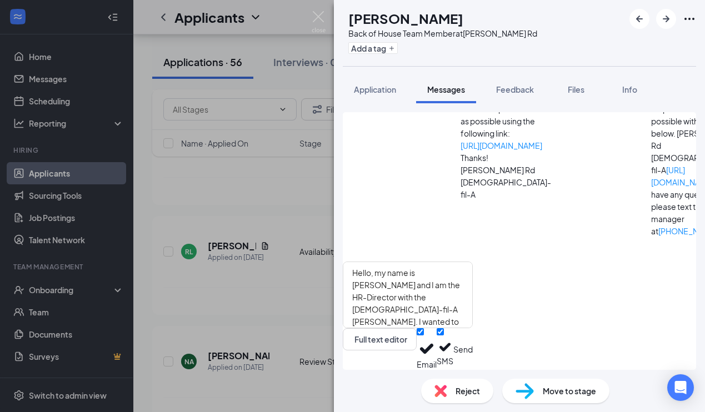
click at [473, 352] on button "Send" at bounding box center [462, 349] width 19 height 42
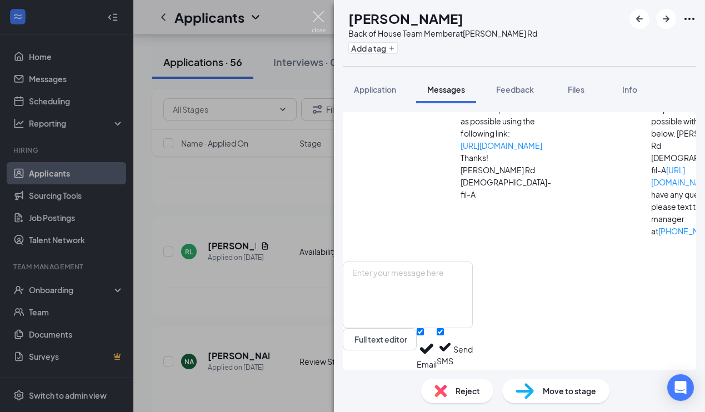
scroll to position [377, 0]
click at [318, 16] on img at bounding box center [319, 22] width 14 height 22
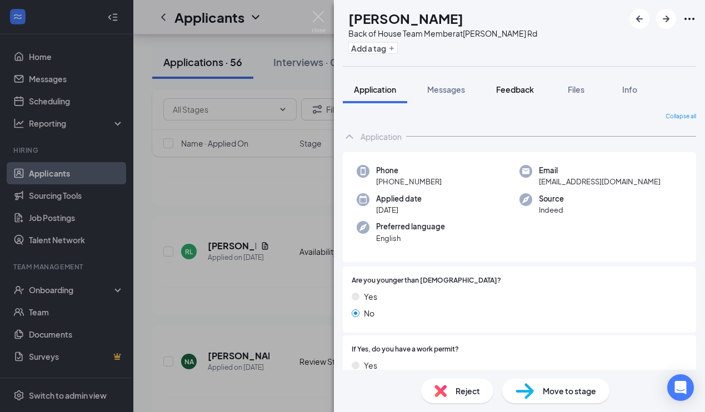
click at [517, 88] on span "Feedback" at bounding box center [515, 89] width 38 height 10
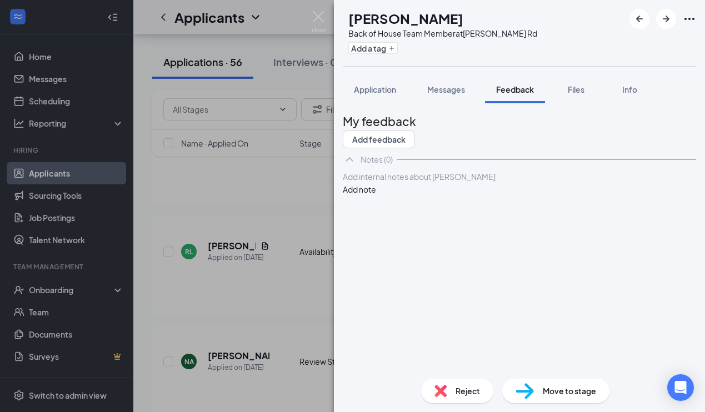
click at [377, 183] on div at bounding box center [519, 177] width 352 height 12
click at [376, 196] on button "Add note" at bounding box center [359, 189] width 33 height 12
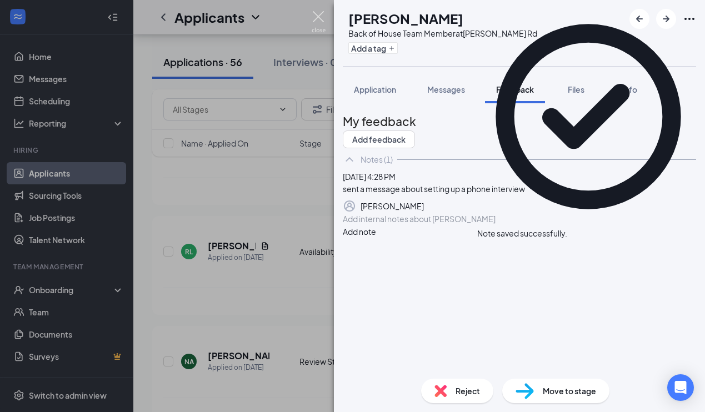
click at [318, 18] on img at bounding box center [319, 22] width 14 height 22
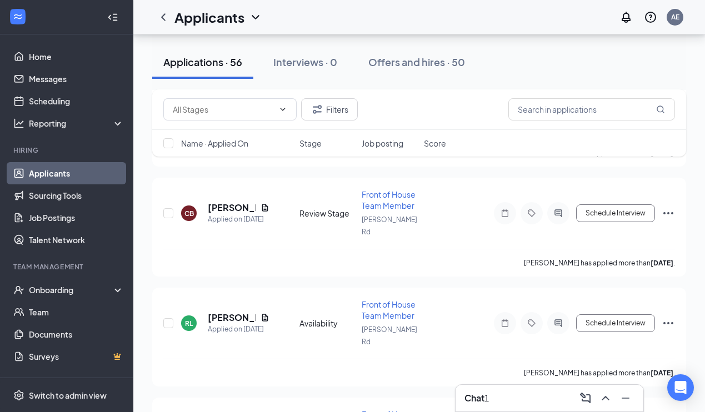
scroll to position [3433, 0]
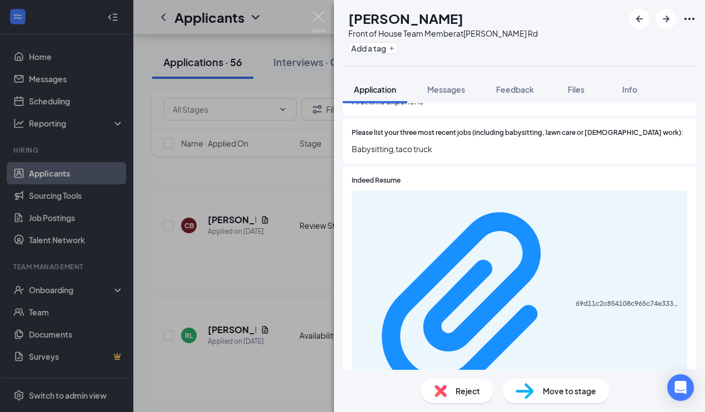
scroll to position [461, 0]
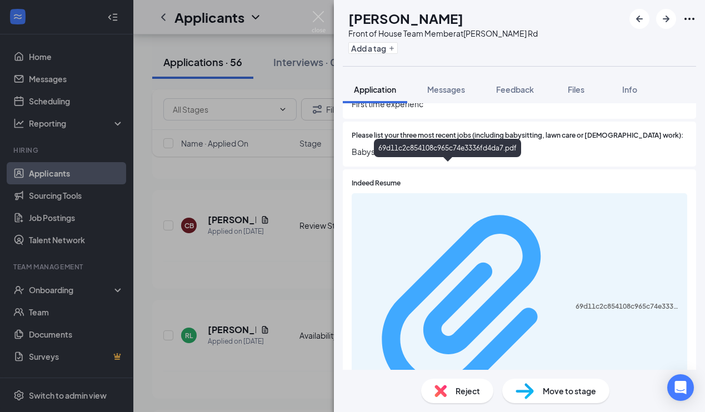
click at [576, 302] on div "69d11c2c854108c965c74e3336fd4da7.pdf" at bounding box center [628, 306] width 105 height 9
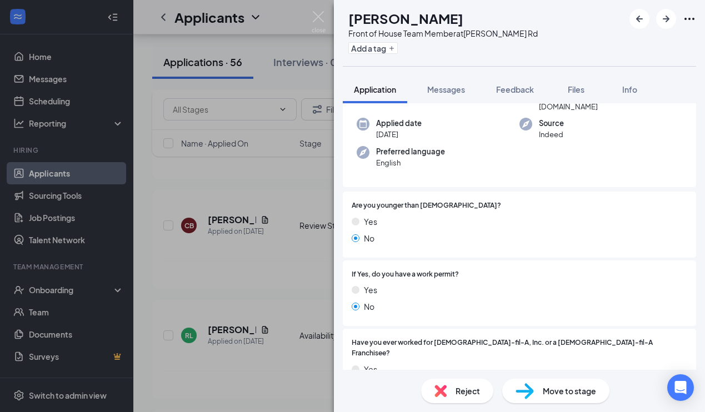
scroll to position [125, 0]
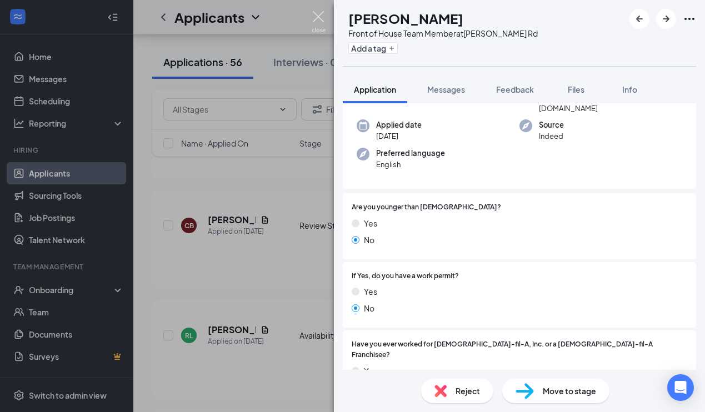
click at [318, 17] on img at bounding box center [319, 22] width 14 height 22
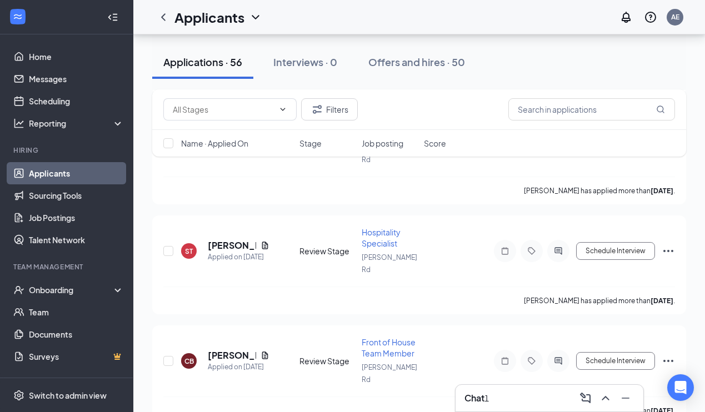
scroll to position [3295, 0]
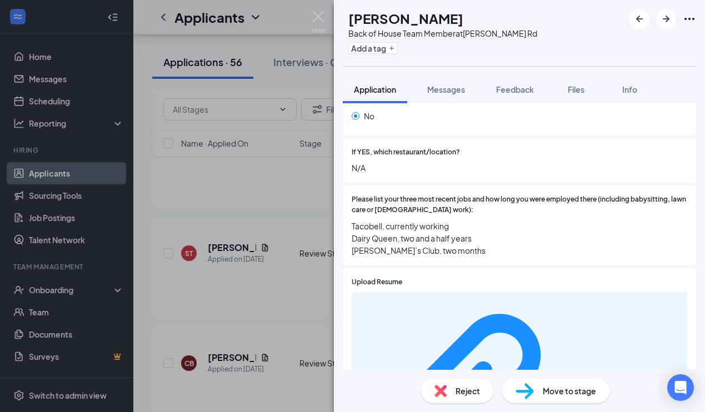
scroll to position [390, 0]
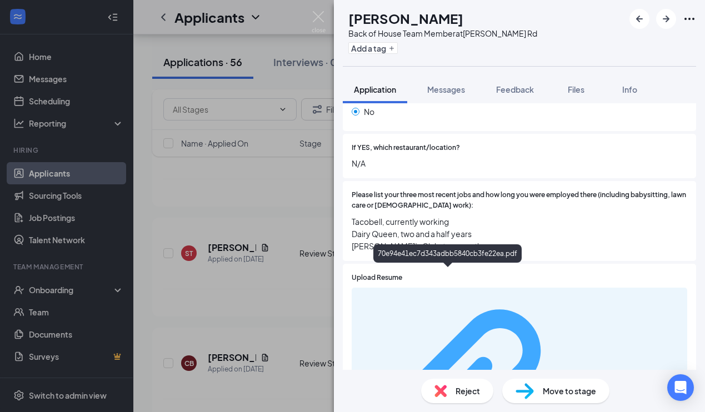
click at [576, 397] on div "70e94e41ec7d343adbb5840cb3fe22ea.pdf" at bounding box center [628, 401] width 105 height 9
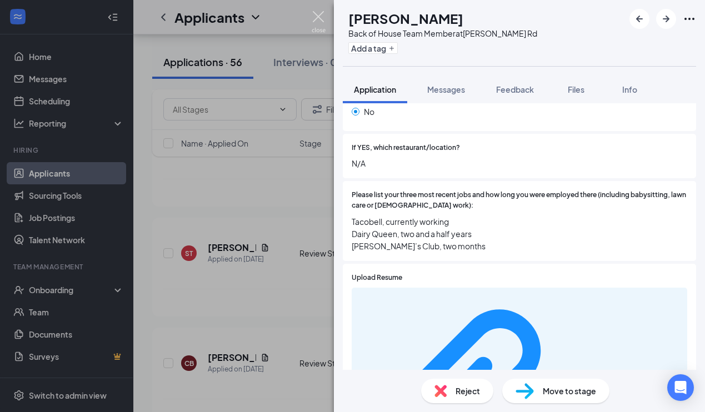
click at [319, 14] on img at bounding box center [319, 22] width 14 height 22
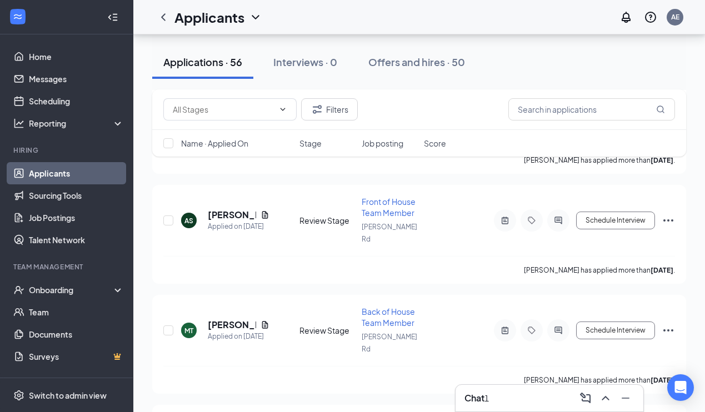
scroll to position [4317, 0]
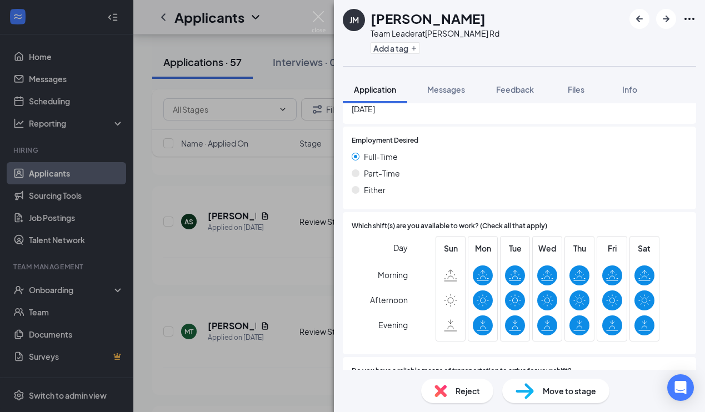
scroll to position [1007, 0]
